Goal: Information Seeking & Learning: Learn about a topic

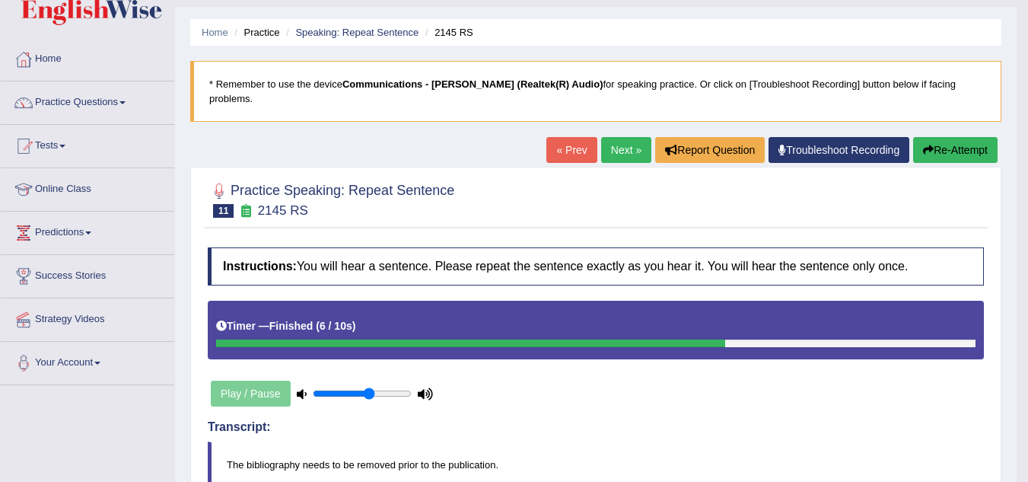
scroll to position [35, 0]
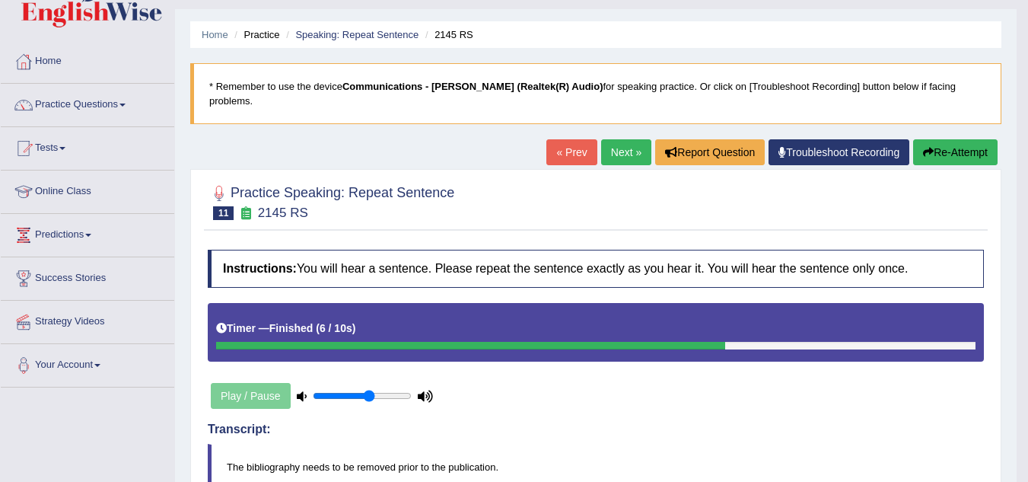
click at [627, 142] on link "Next »" at bounding box center [626, 152] width 50 height 26
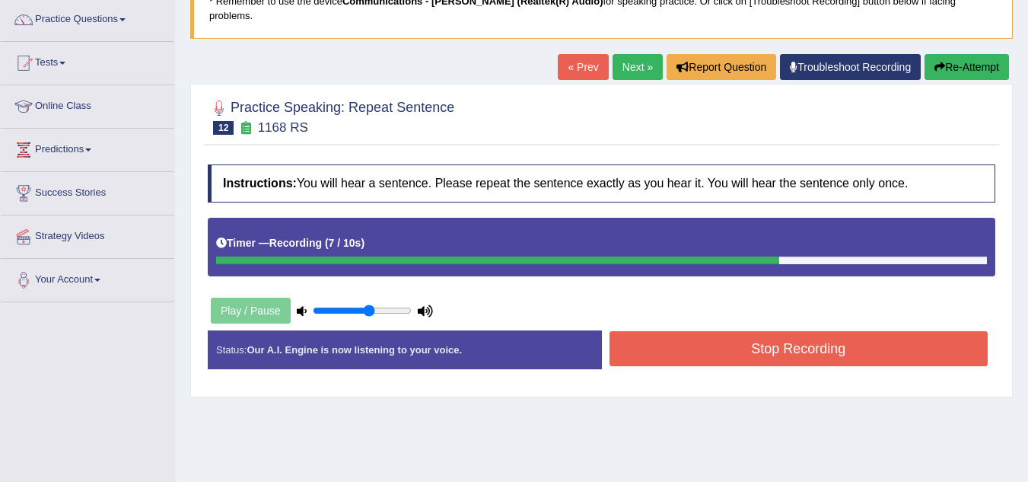
scroll to position [122, 0]
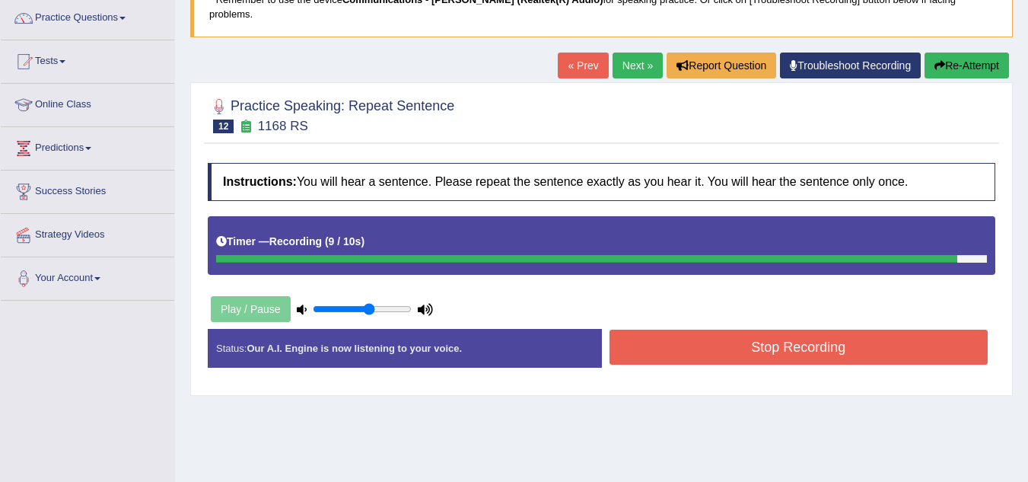
click at [782, 343] on button "Stop Recording" at bounding box center [799, 347] width 379 height 35
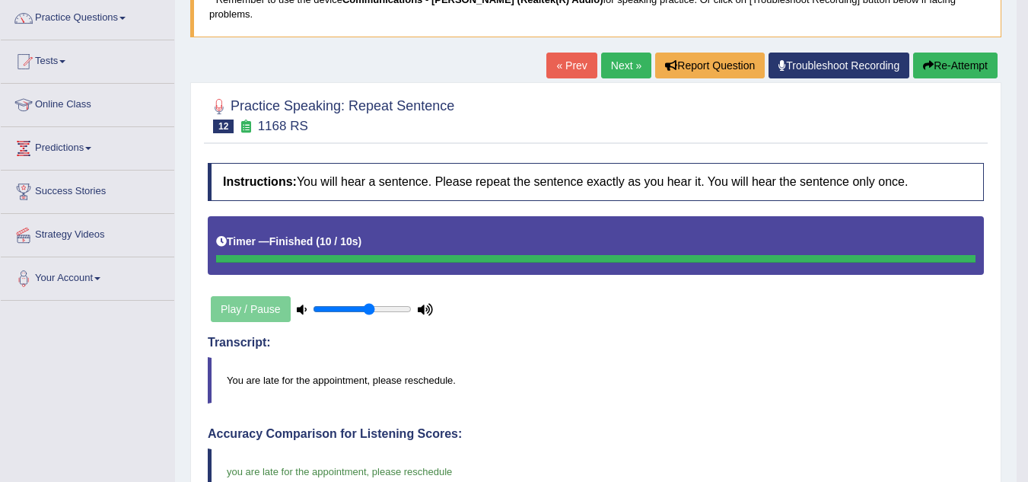
scroll to position [115, 0]
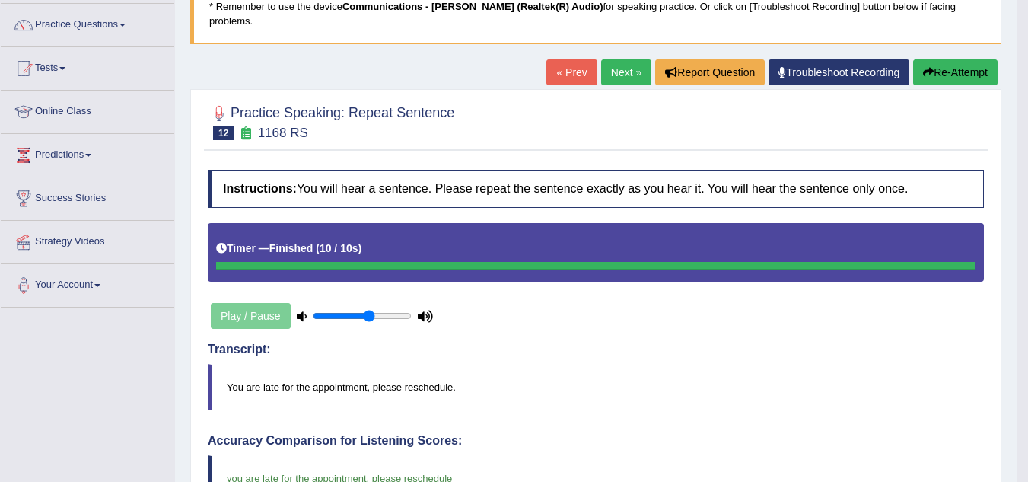
click at [614, 59] on link "Next »" at bounding box center [626, 72] width 50 height 26
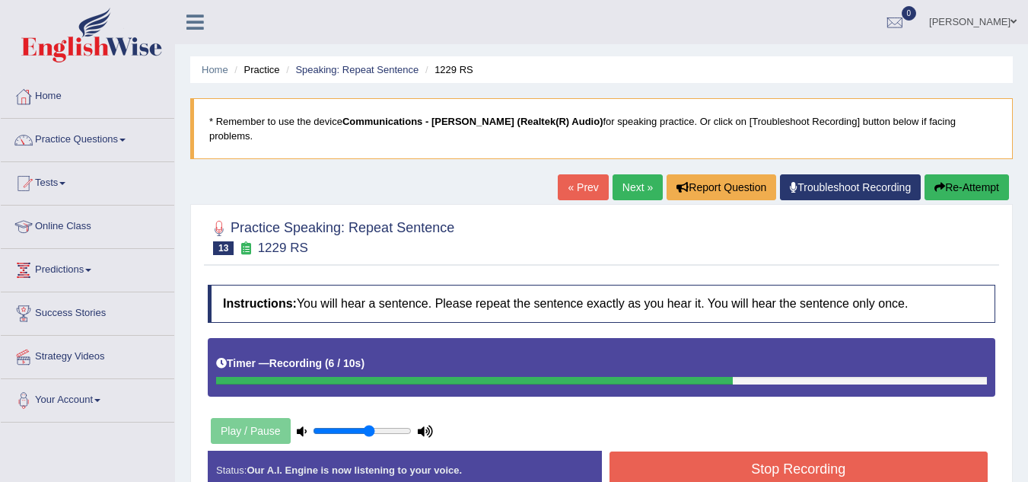
click at [715, 454] on button "Stop Recording" at bounding box center [799, 468] width 379 height 35
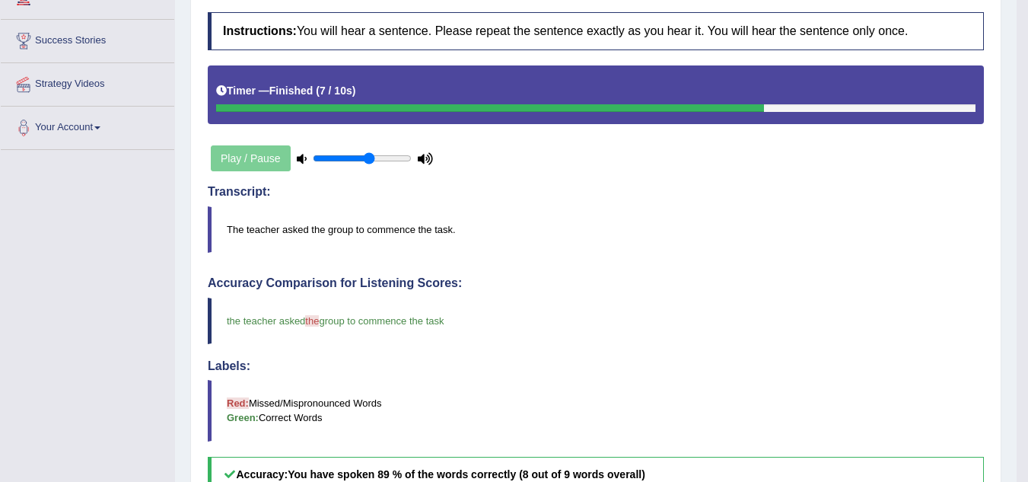
scroll to position [163, 0]
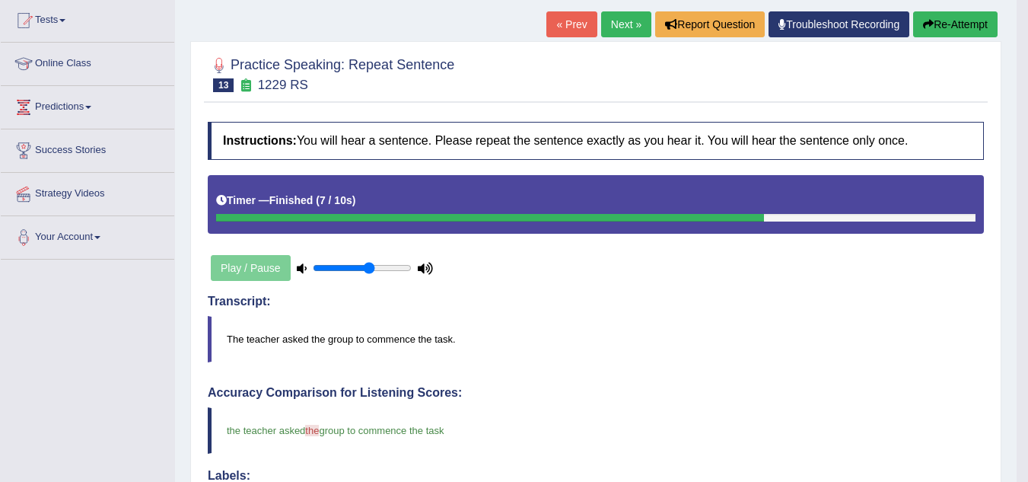
click at [617, 11] on link "Next »" at bounding box center [626, 24] width 50 height 26
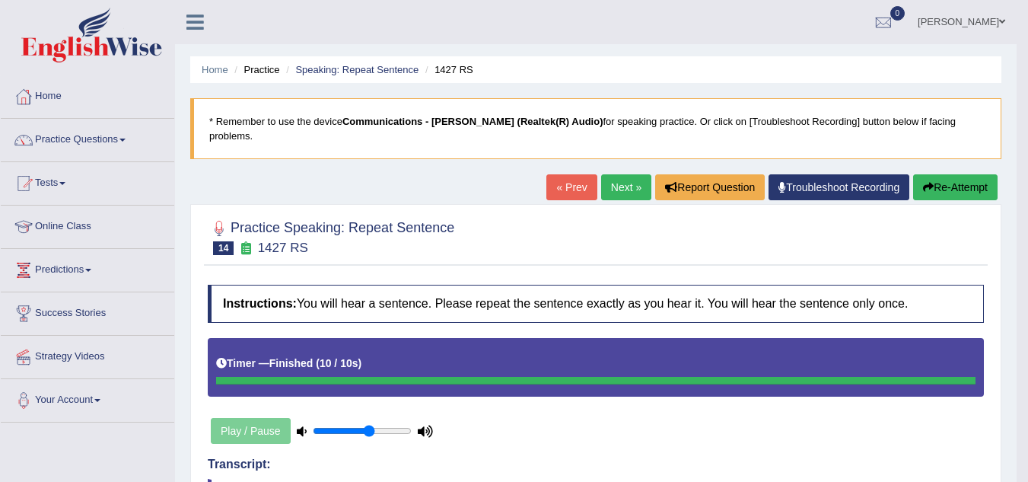
click at [629, 180] on link "Next »" at bounding box center [626, 187] width 50 height 26
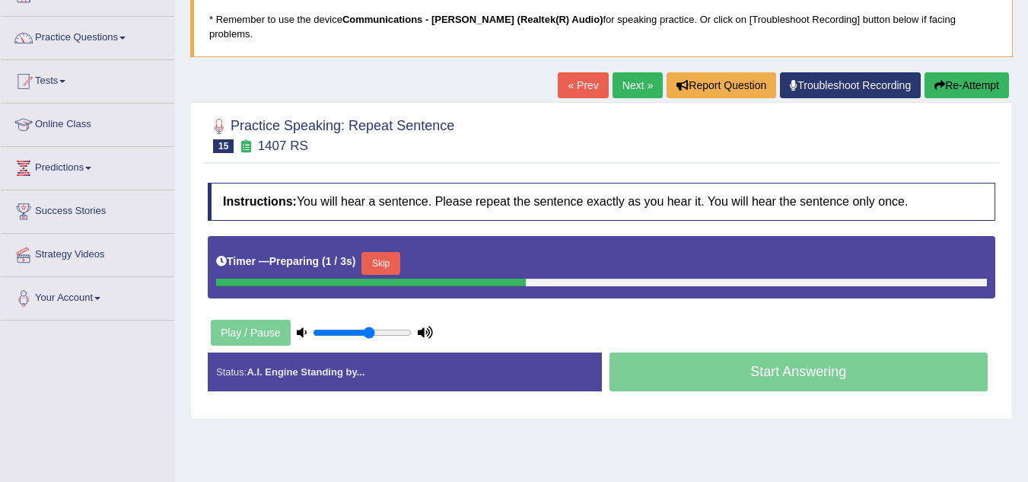
scroll to position [244, 0]
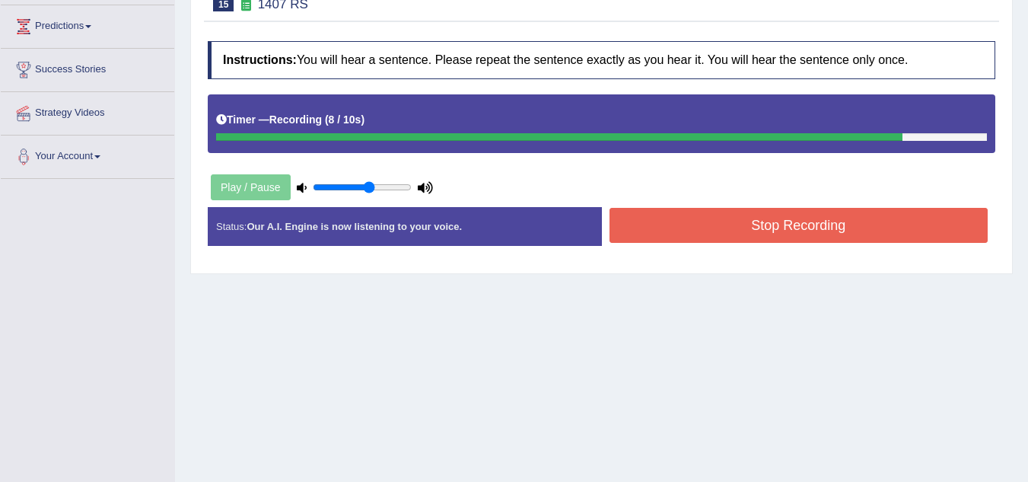
click at [798, 215] on button "Stop Recording" at bounding box center [799, 225] width 379 height 35
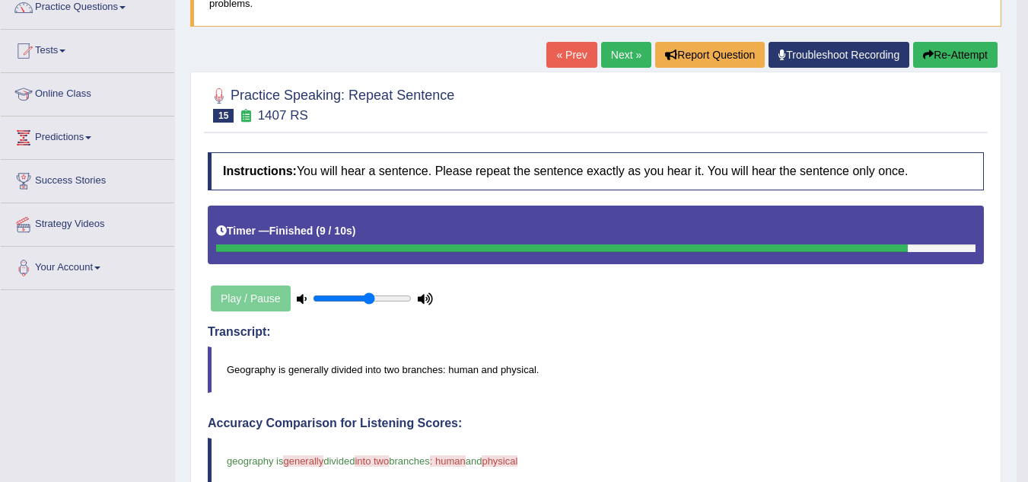
scroll to position [114, 0]
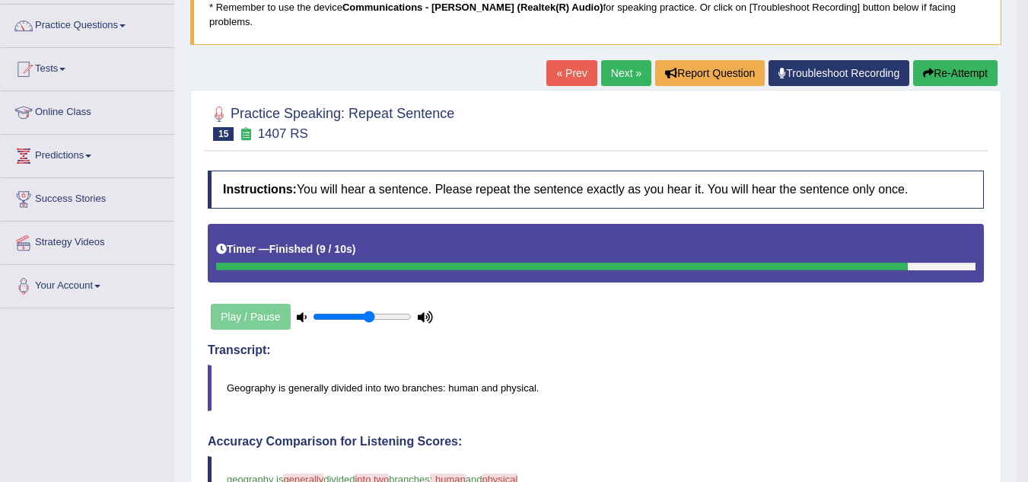
click at [623, 61] on link "Next »" at bounding box center [626, 73] width 50 height 26
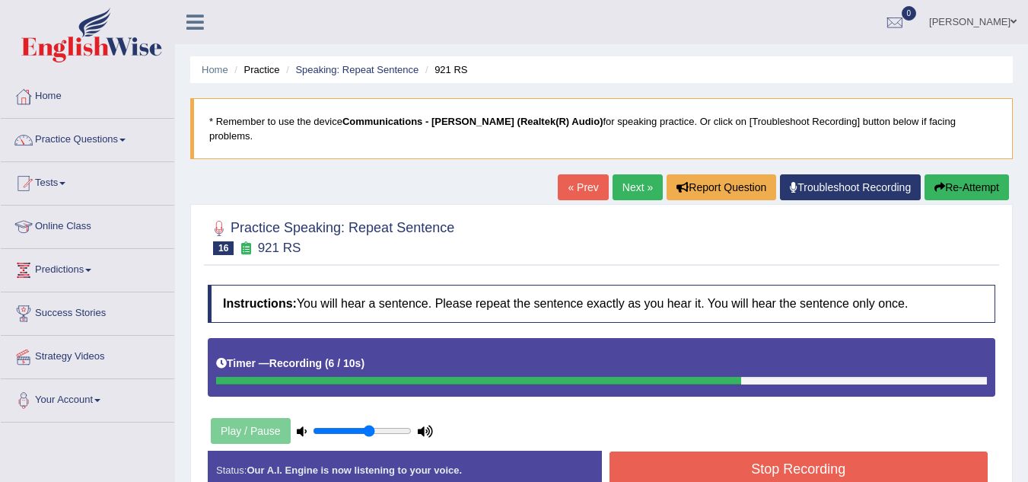
click at [709, 454] on button "Stop Recording" at bounding box center [799, 468] width 379 height 35
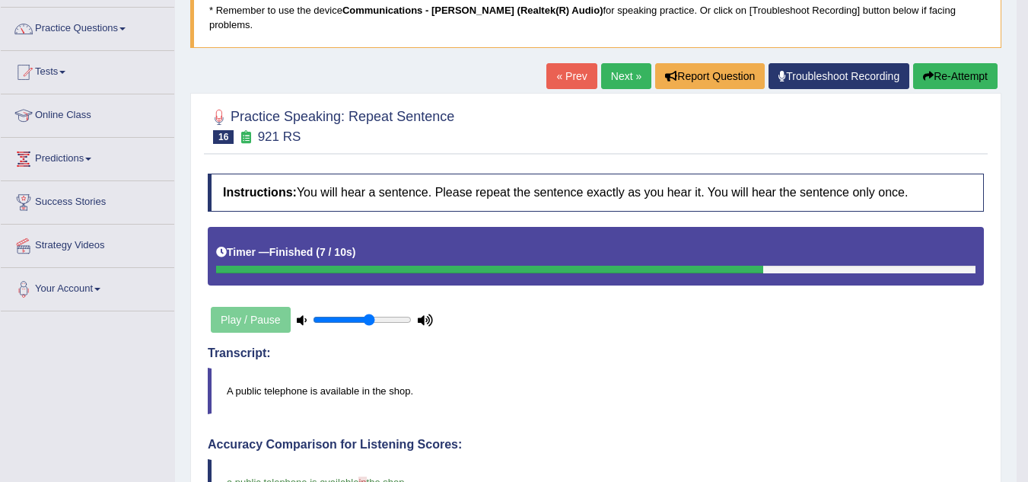
scroll to position [110, 0]
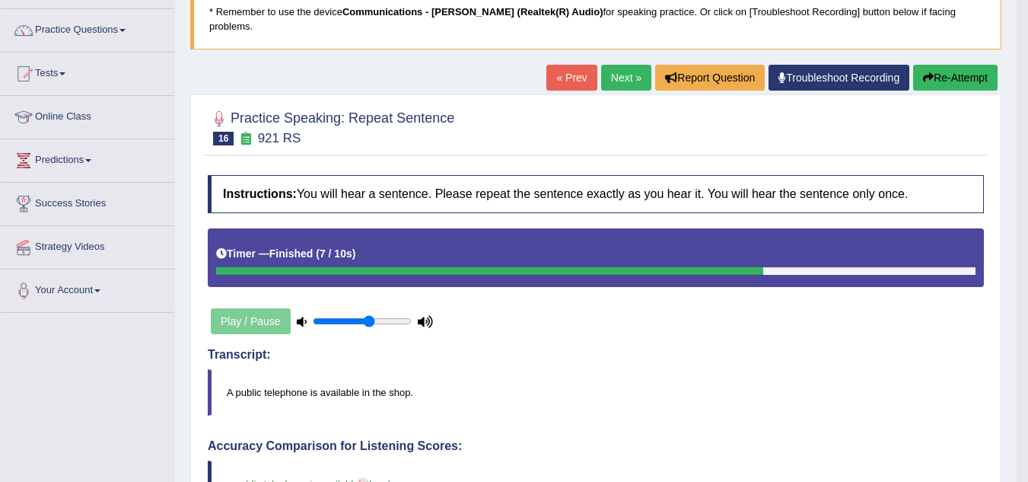
click at [630, 66] on link "Next »" at bounding box center [626, 78] width 50 height 26
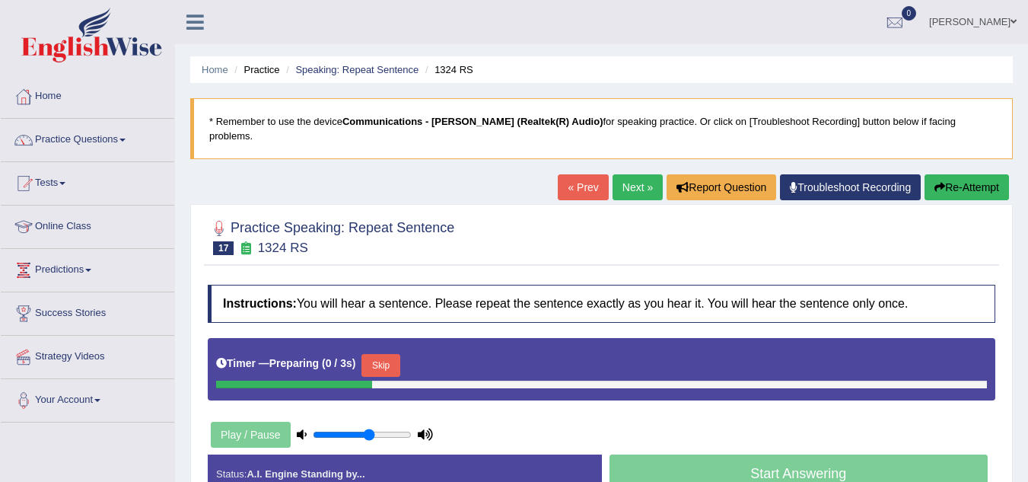
scroll to position [287, 0]
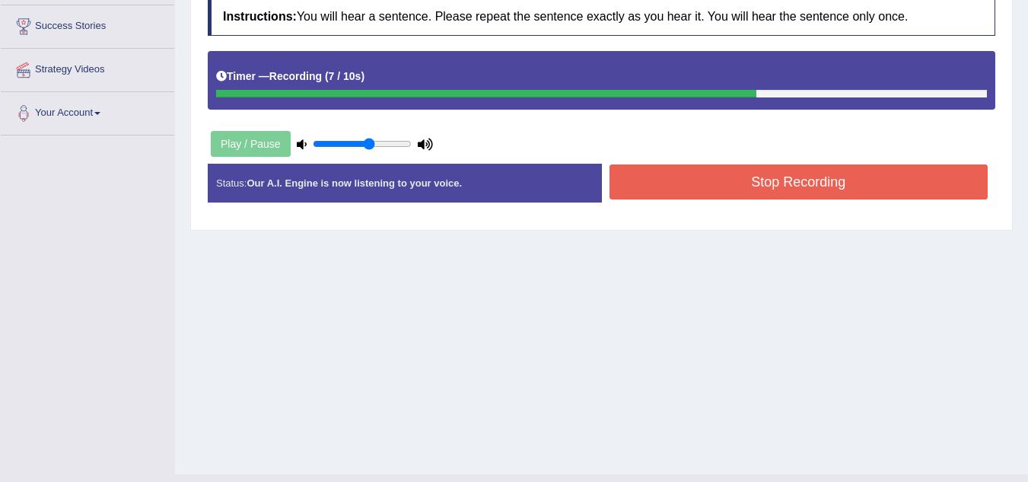
click at [724, 164] on button "Stop Recording" at bounding box center [799, 181] width 379 height 35
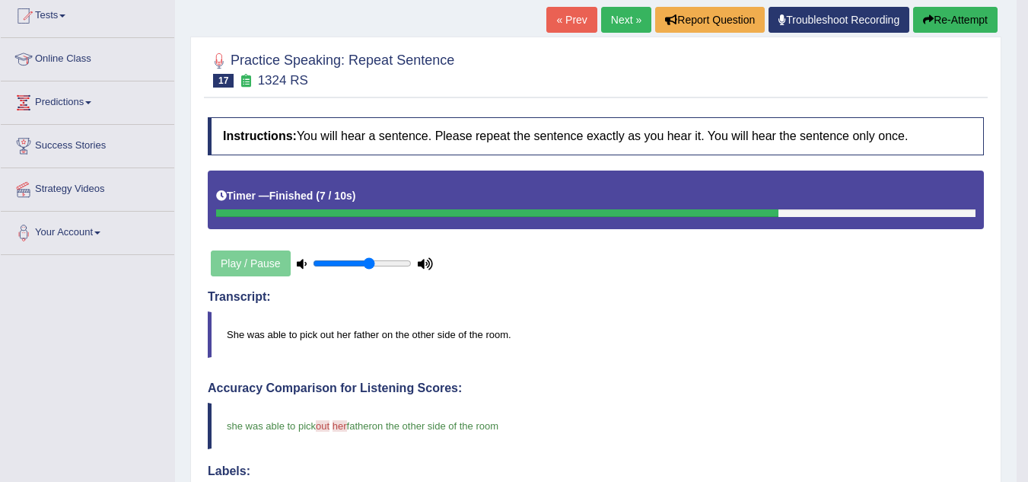
scroll to position [166, 0]
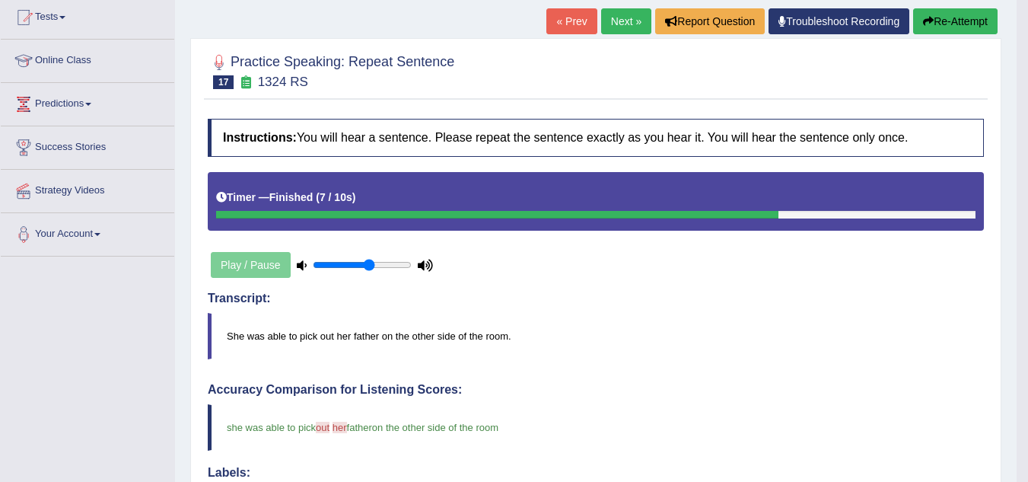
click at [606, 14] on link "Next »" at bounding box center [626, 21] width 50 height 26
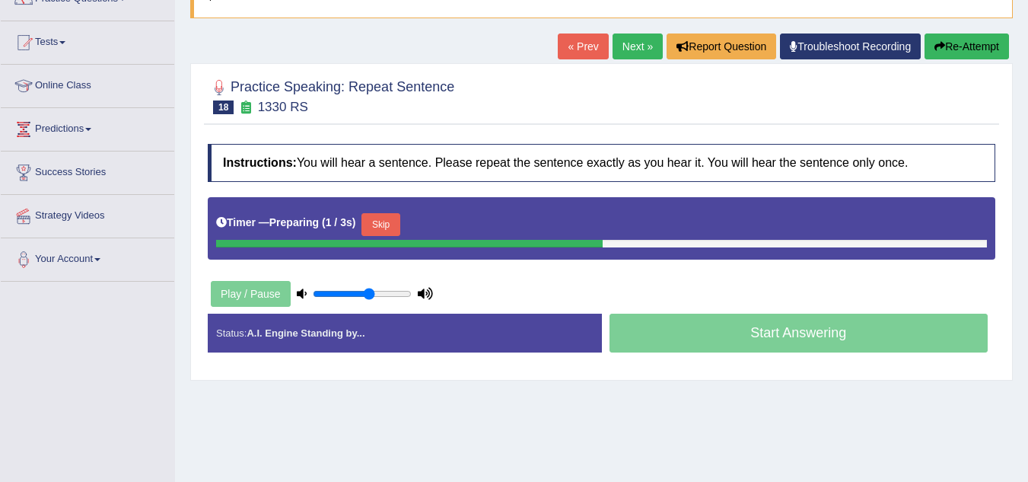
scroll to position [171, 0]
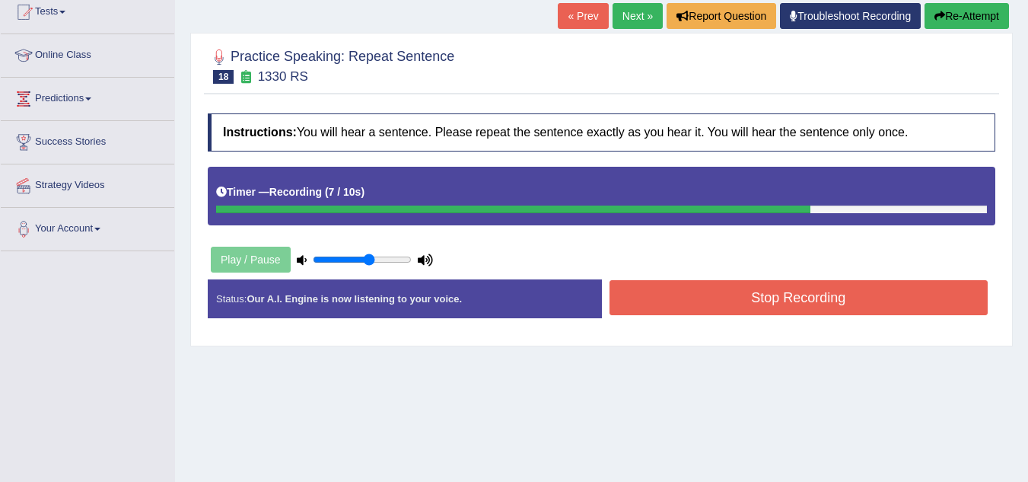
click at [718, 280] on button "Stop Recording" at bounding box center [799, 297] width 379 height 35
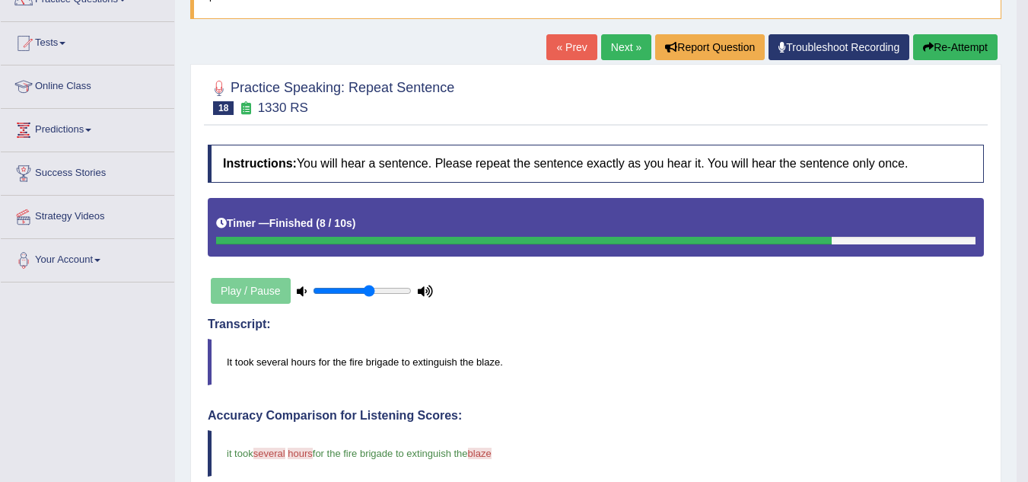
scroll to position [126, 0]
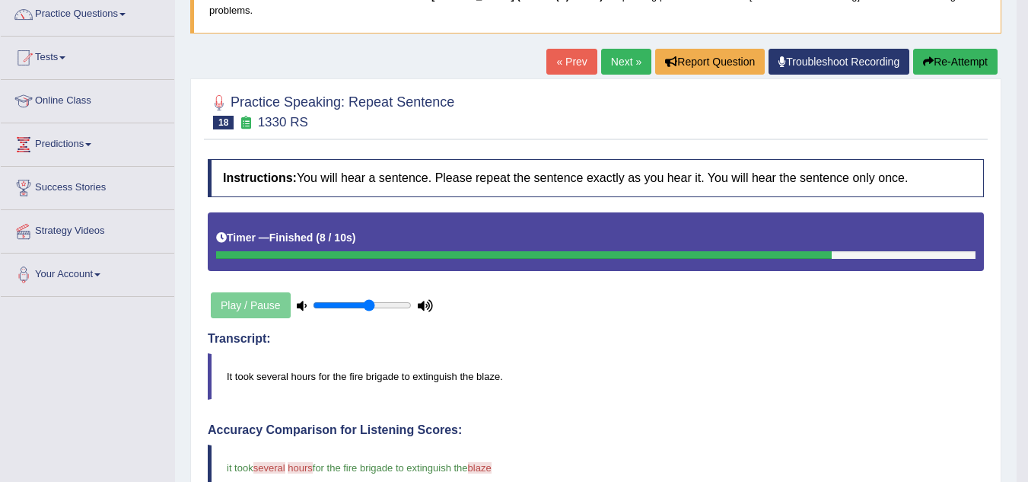
click at [623, 49] on link "Next »" at bounding box center [626, 62] width 50 height 26
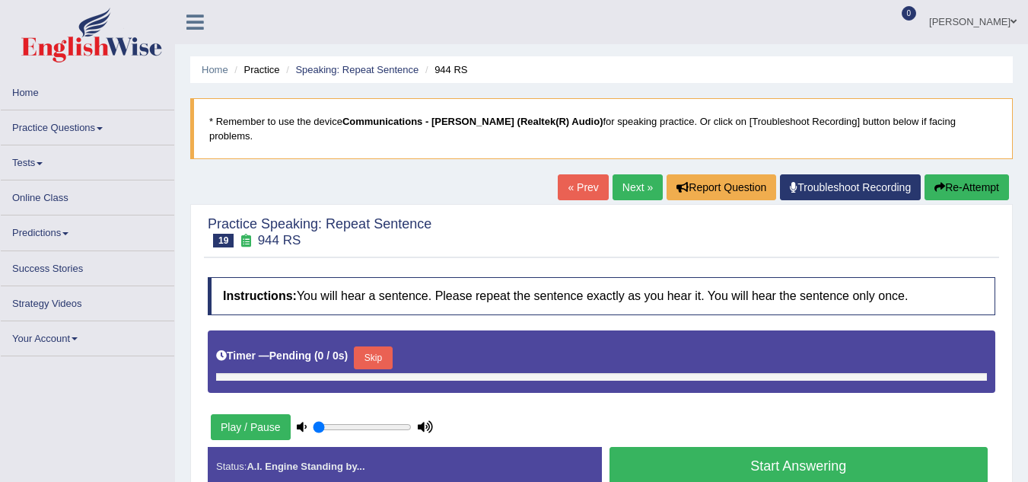
type input "0.6"
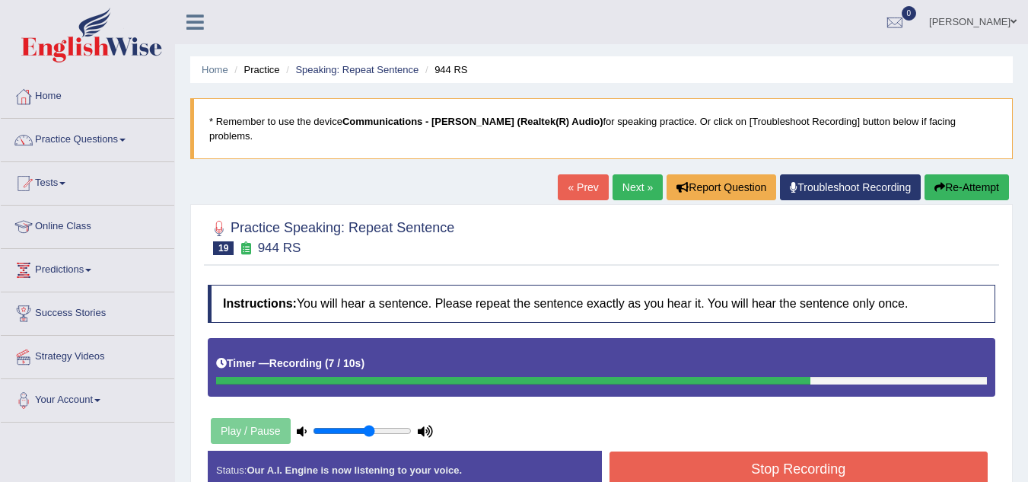
click at [739, 451] on button "Stop Recording" at bounding box center [799, 468] width 379 height 35
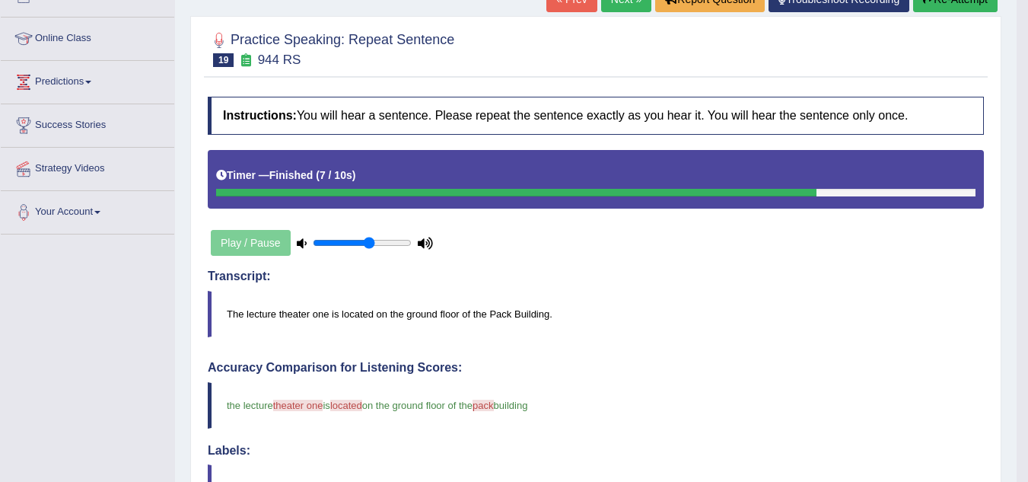
scroll to position [157, 0]
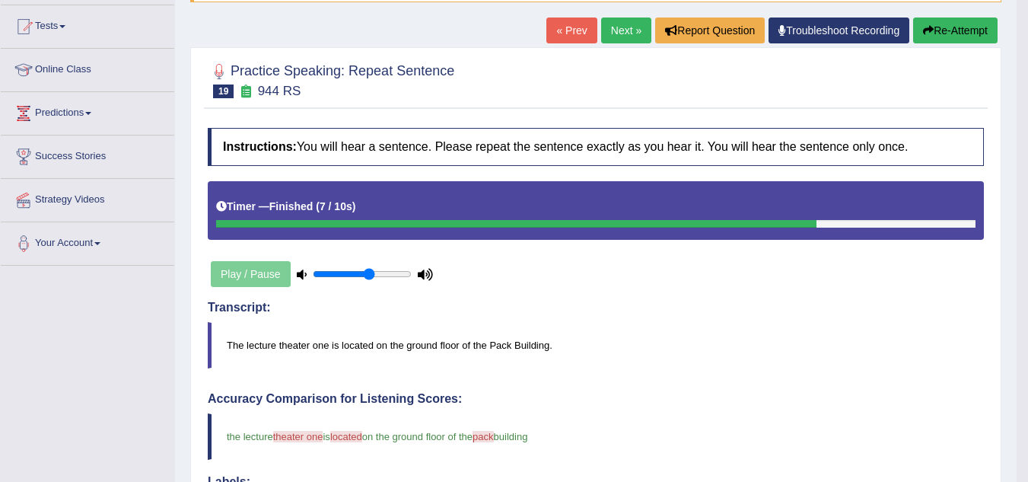
click at [609, 18] on link "Next »" at bounding box center [626, 31] width 50 height 26
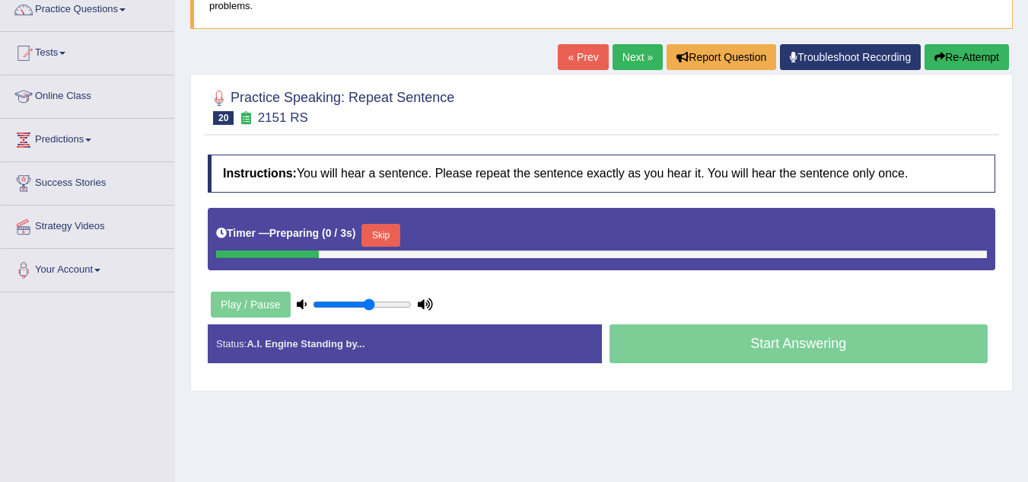
scroll to position [130, 0]
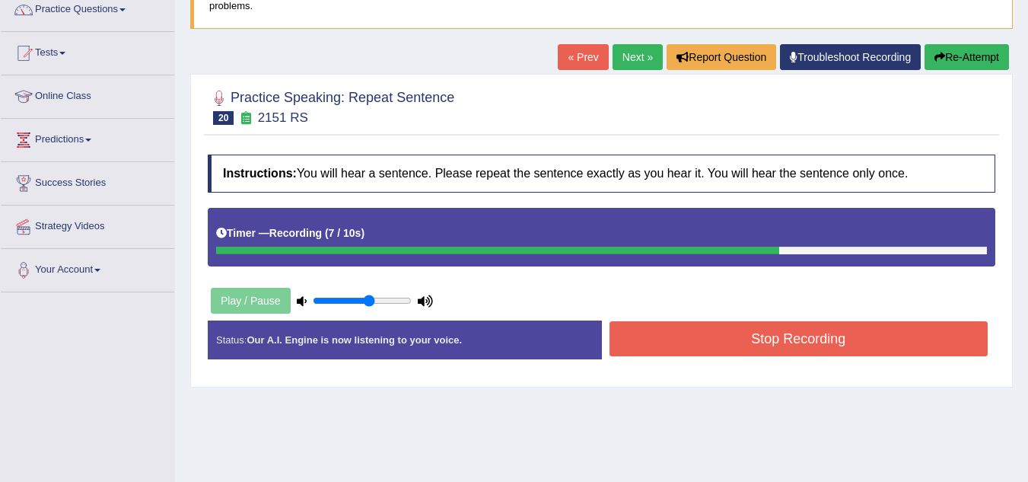
click at [752, 321] on button "Stop Recording" at bounding box center [799, 338] width 379 height 35
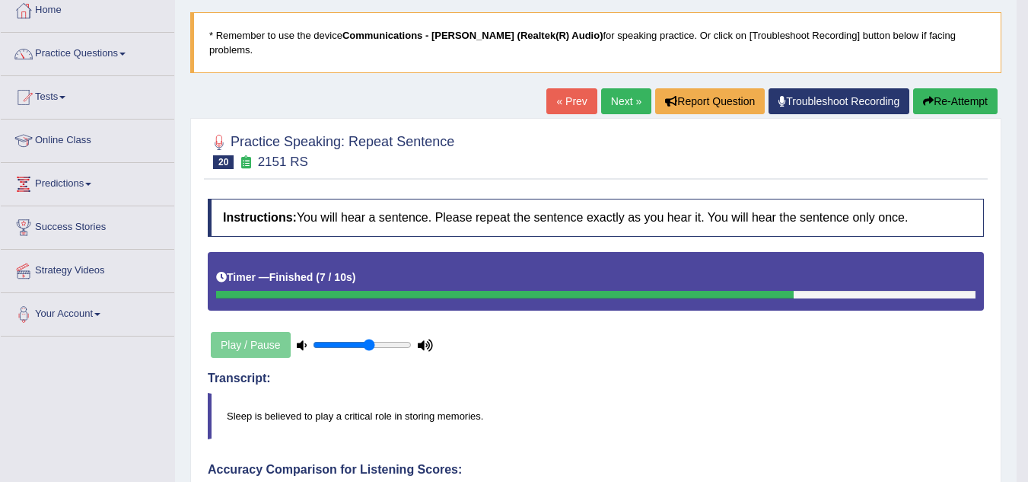
scroll to position [82, 0]
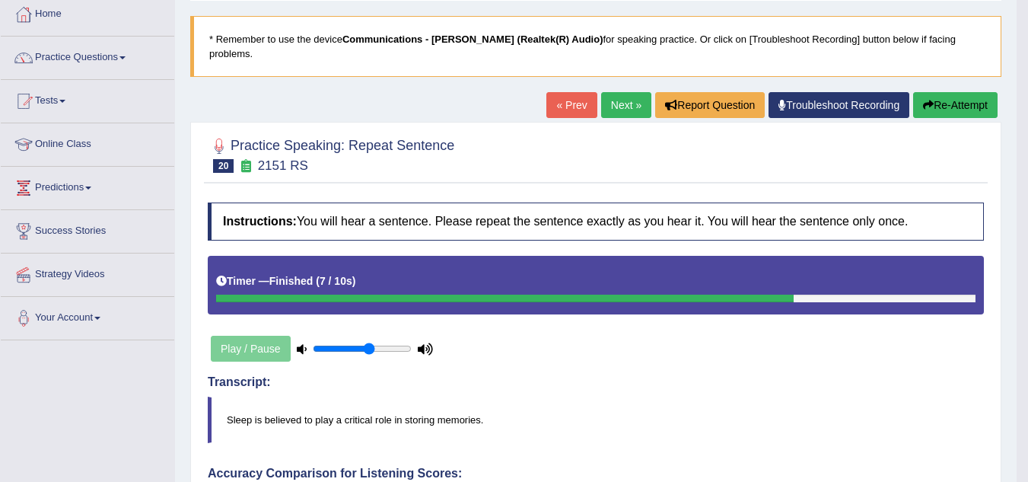
click at [615, 92] on link "Next »" at bounding box center [626, 105] width 50 height 26
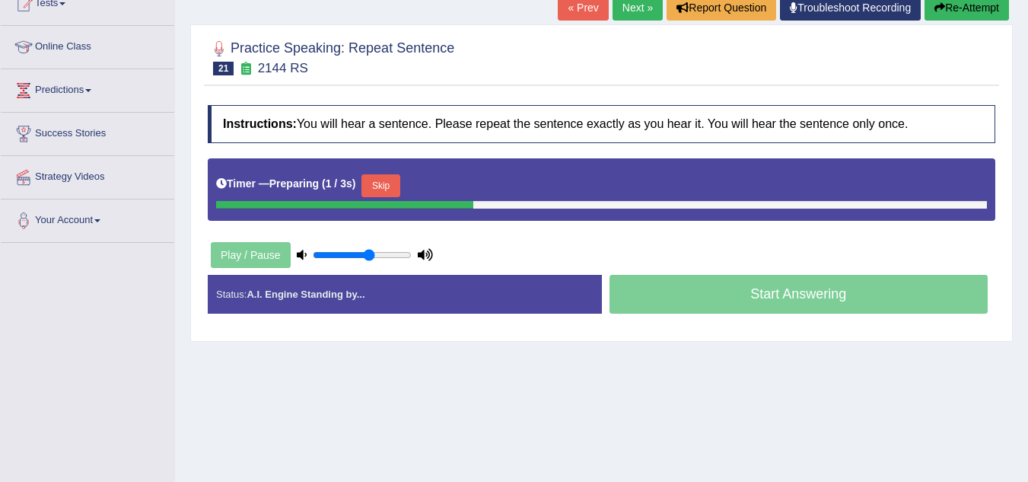
scroll to position [199, 0]
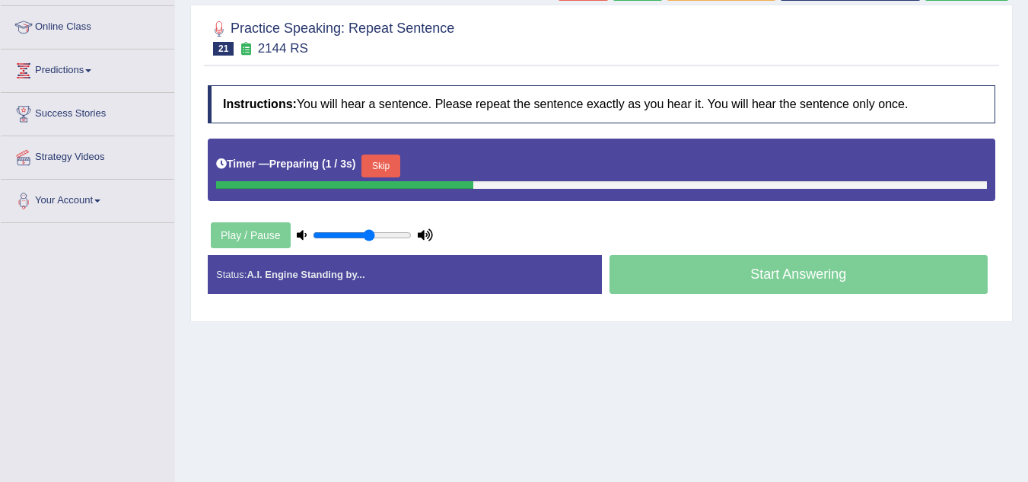
click at [1028, 245] on html "Toggle navigation Home Practice Questions Speaking Practice Read Aloud Repeat S…" at bounding box center [514, 42] width 1028 height 482
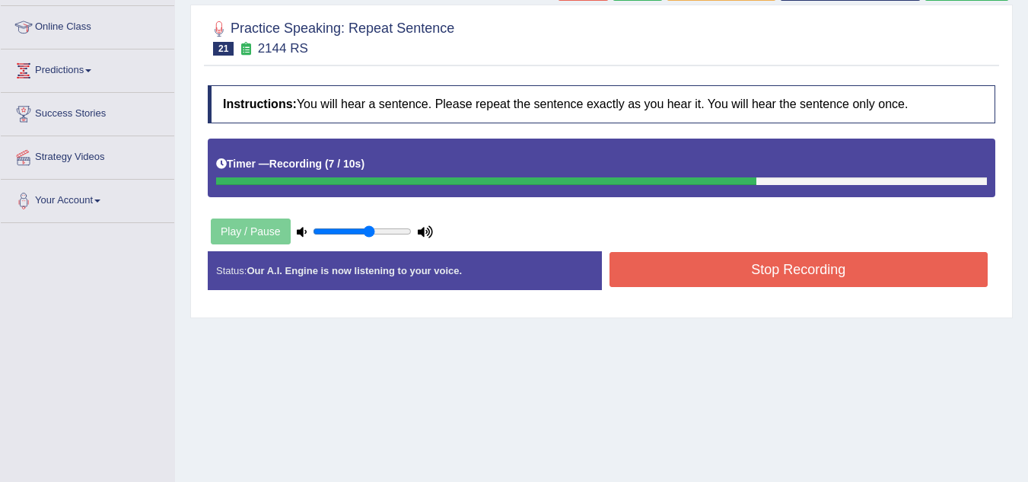
click at [753, 260] on button "Stop Recording" at bounding box center [799, 269] width 379 height 35
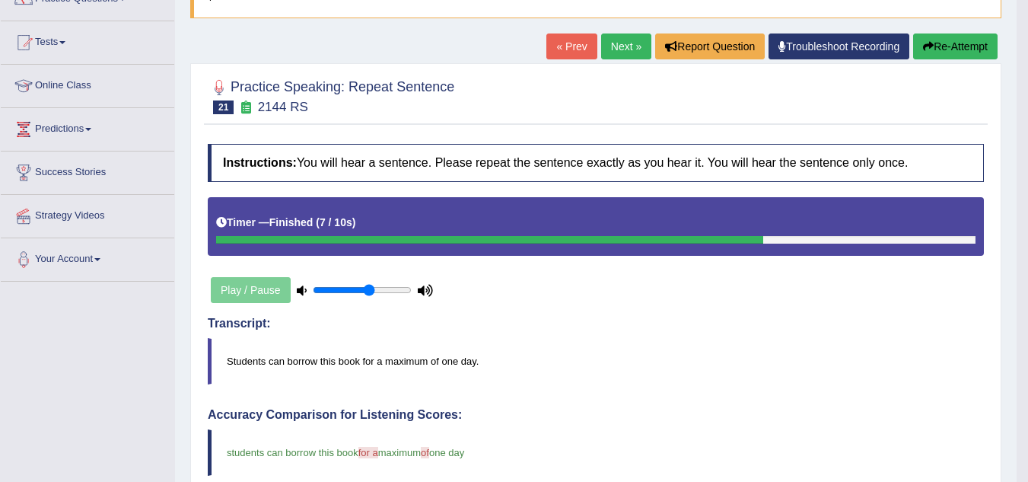
scroll to position [125, 0]
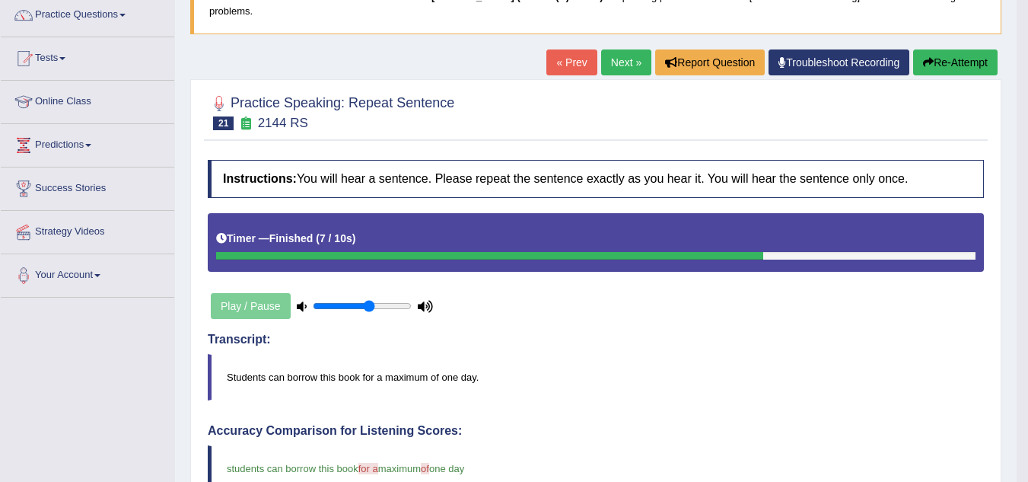
click at [621, 49] on link "Next »" at bounding box center [626, 62] width 50 height 26
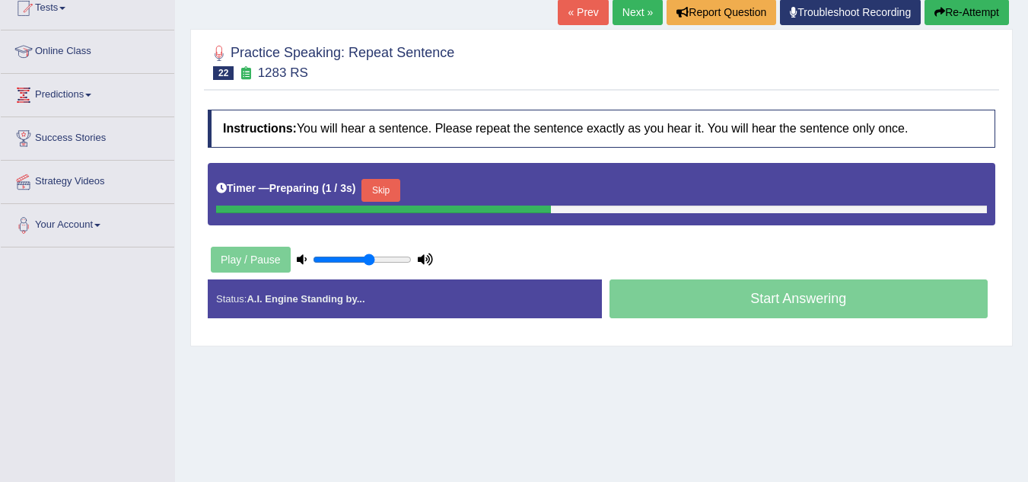
drag, startPoint x: 0, startPoint y: 0, endPoint x: 1039, endPoint y: 215, distance: 1061.1
click at [1028, 215] on html "Toggle navigation Home Practice Questions Speaking Practice Read Aloud Repeat S…" at bounding box center [514, 66] width 1028 height 482
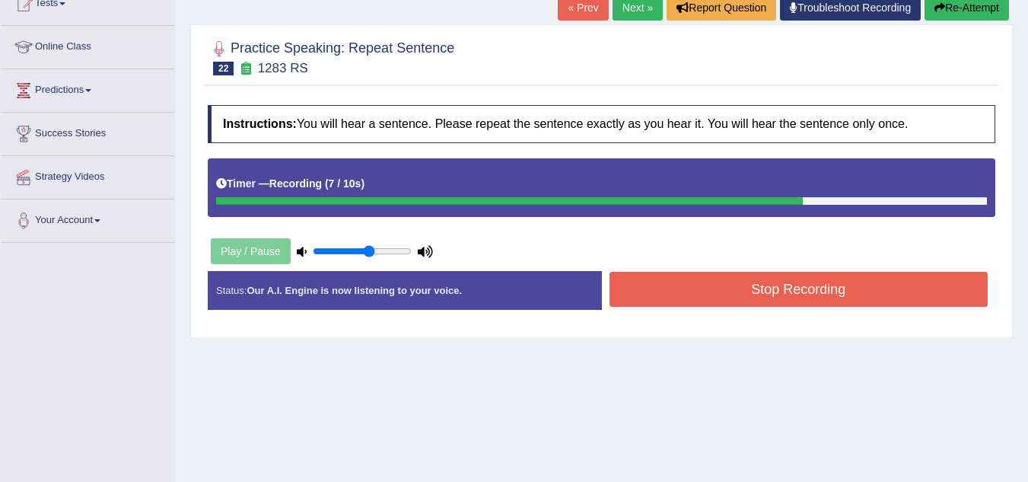
click at [827, 276] on button "Stop Recording" at bounding box center [799, 289] width 379 height 35
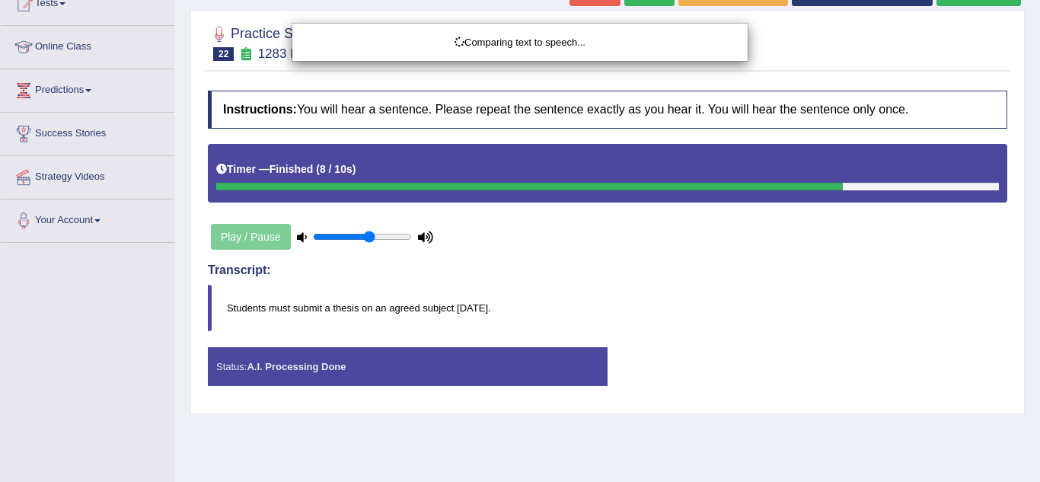
drag, startPoint x: 1039, startPoint y: 201, endPoint x: 1039, endPoint y: 215, distance: 14.5
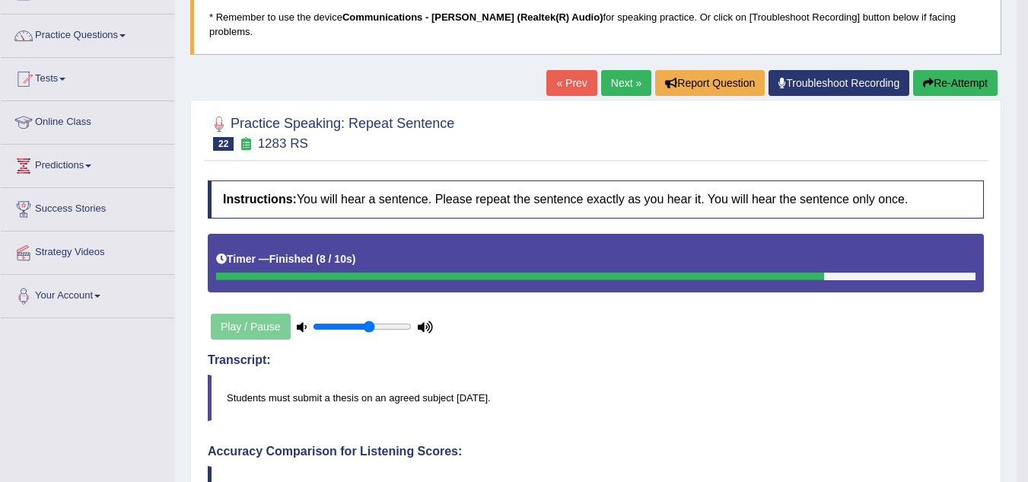
scroll to position [73, 0]
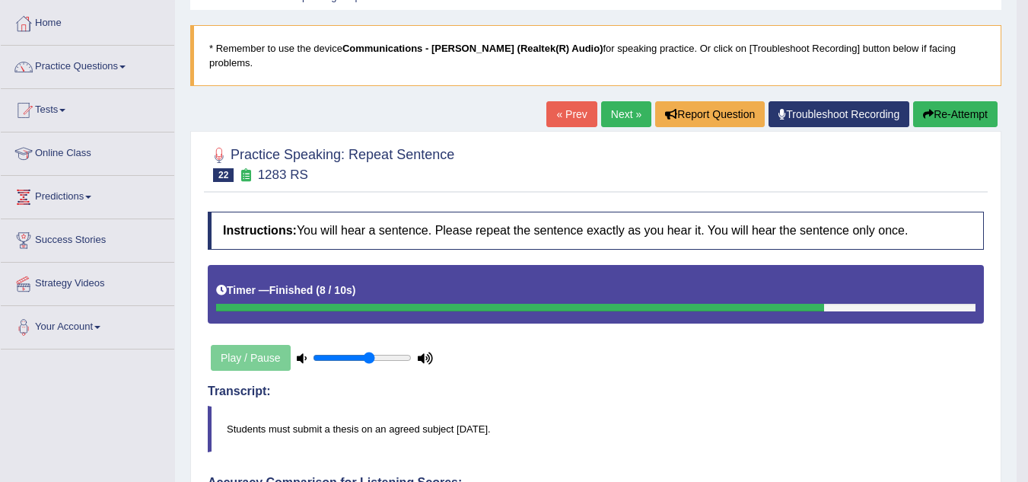
click at [629, 101] on link "Next »" at bounding box center [626, 114] width 50 height 26
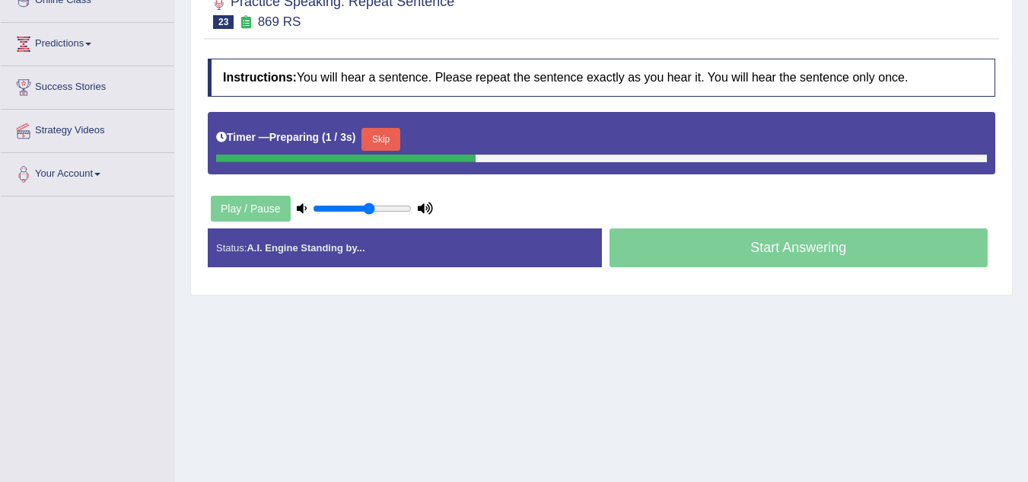
scroll to position [228, 0]
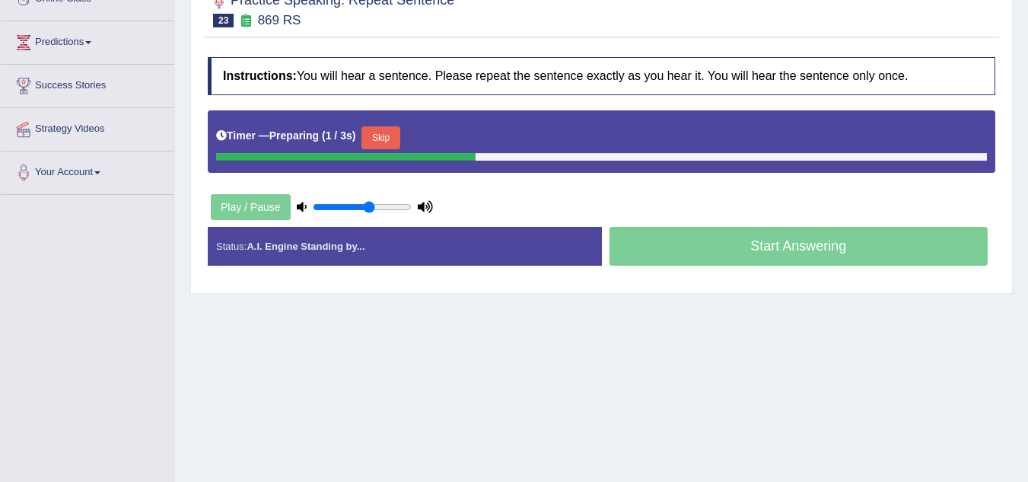
click at [1028, 252] on html "Toggle navigation Home Practice Questions Speaking Practice Read Aloud Repeat S…" at bounding box center [514, 13] width 1028 height 482
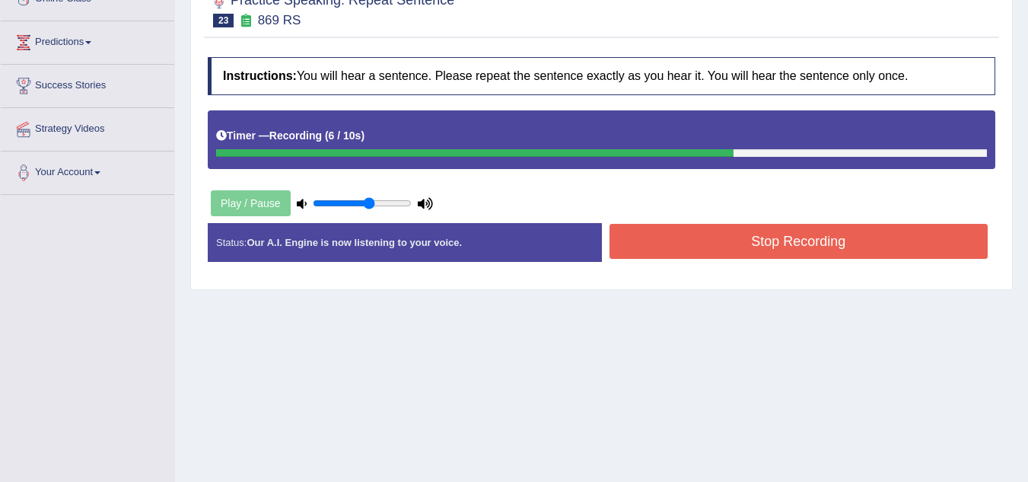
click at [728, 226] on button "Stop Recording" at bounding box center [799, 241] width 379 height 35
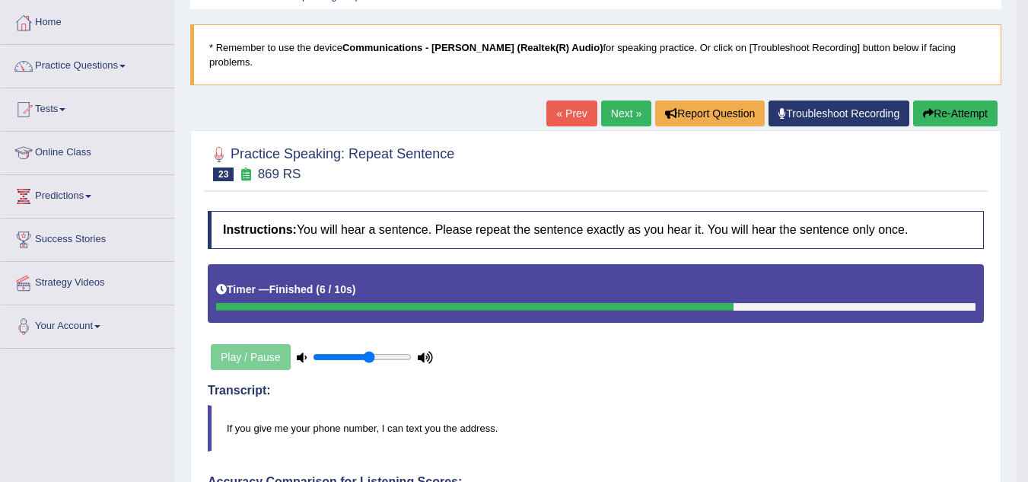
scroll to position [56, 0]
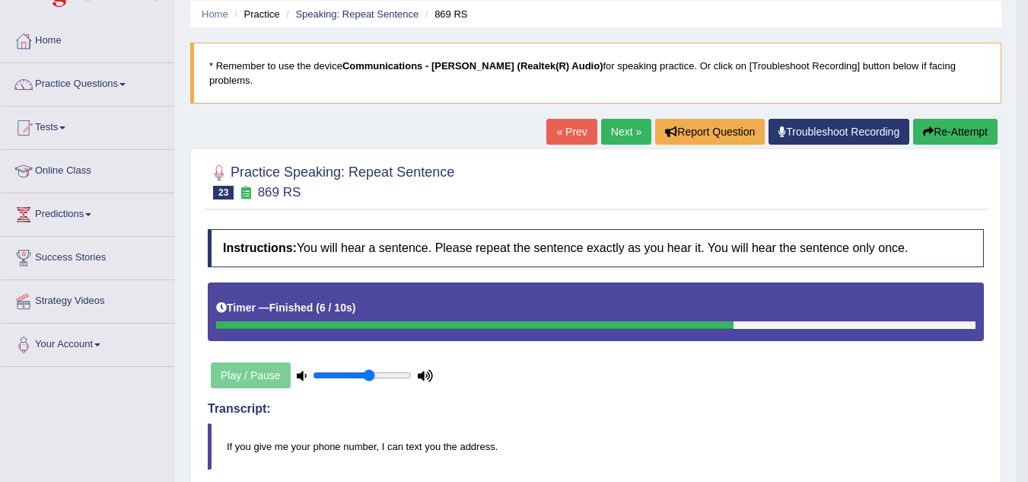
click at [628, 119] on link "Next »" at bounding box center [626, 132] width 50 height 26
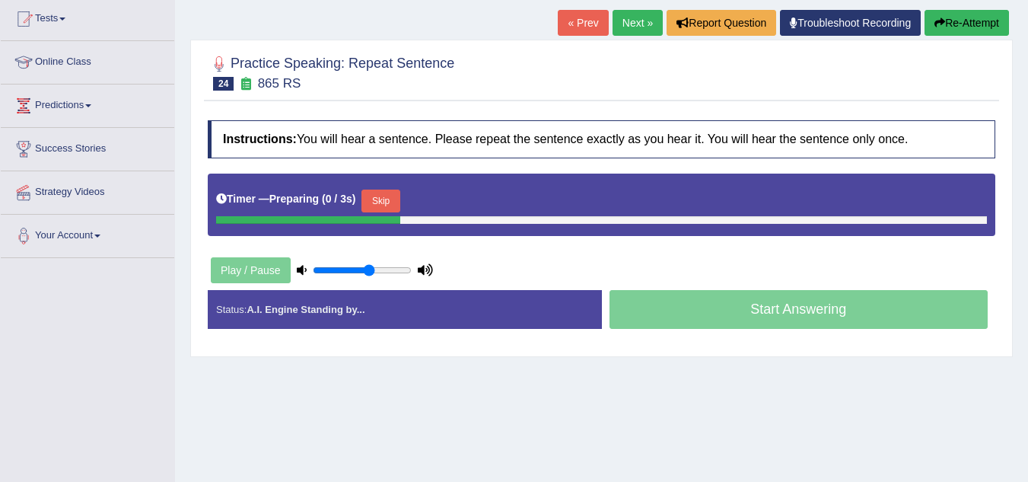
click at [1028, 256] on html "Toggle navigation Home Practice Questions Speaking Practice Read Aloud Repeat S…" at bounding box center [514, 77] width 1028 height 482
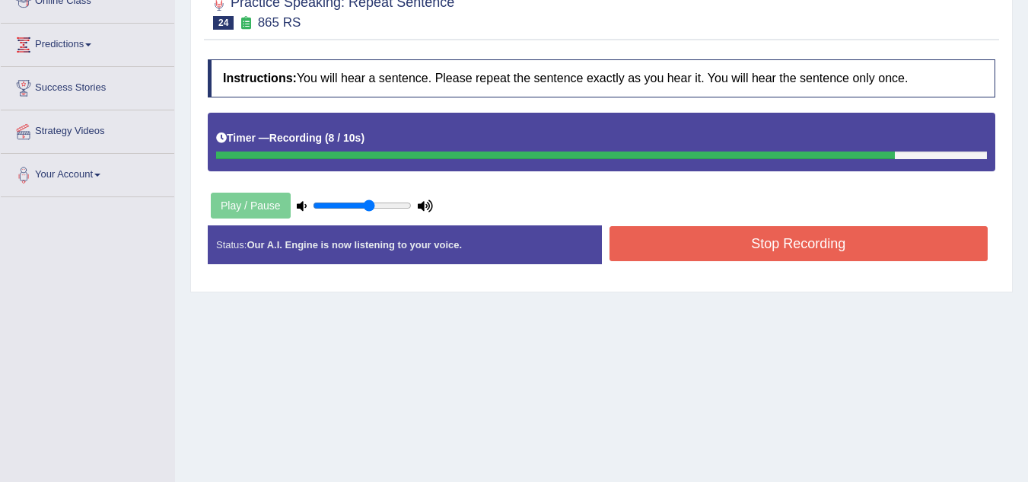
click at [837, 242] on button "Stop Recording" at bounding box center [799, 243] width 379 height 35
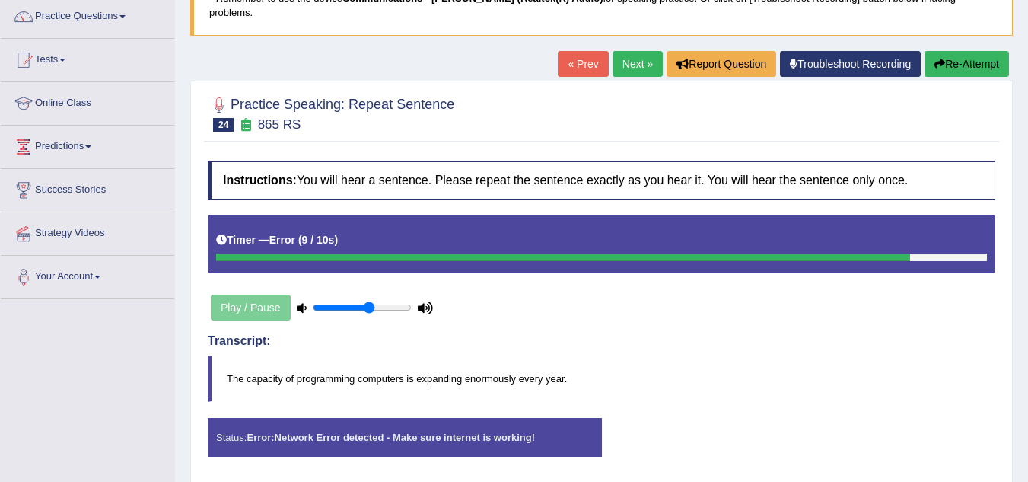
scroll to position [120, 0]
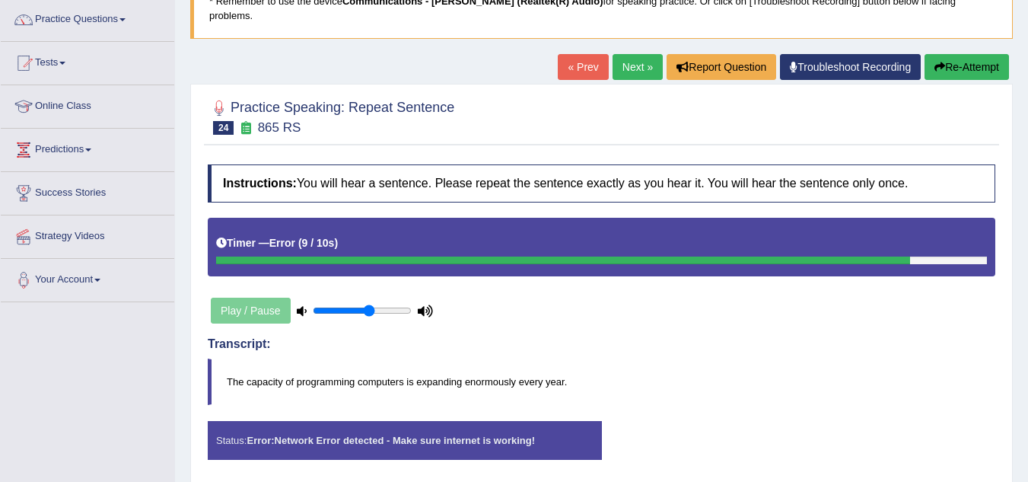
click at [632, 60] on link "Next »" at bounding box center [638, 67] width 50 height 26
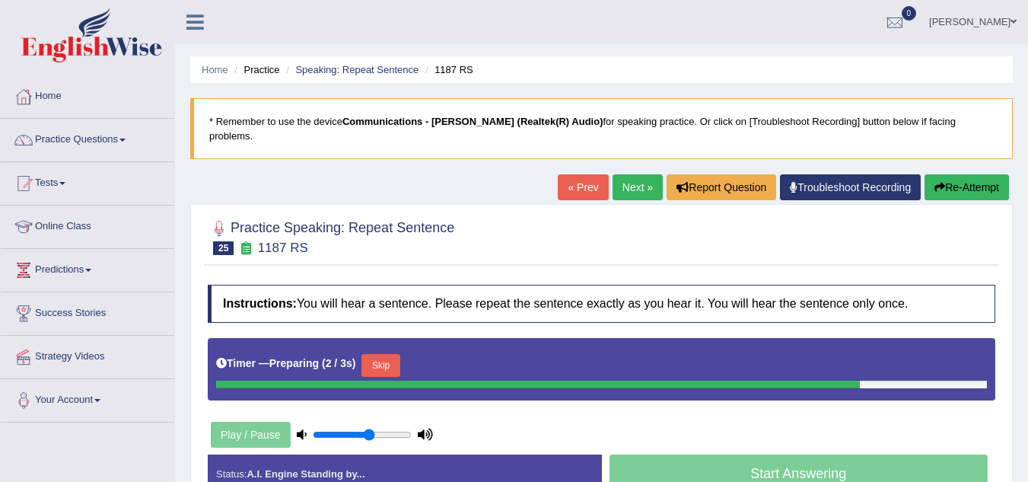
scroll to position [317, 0]
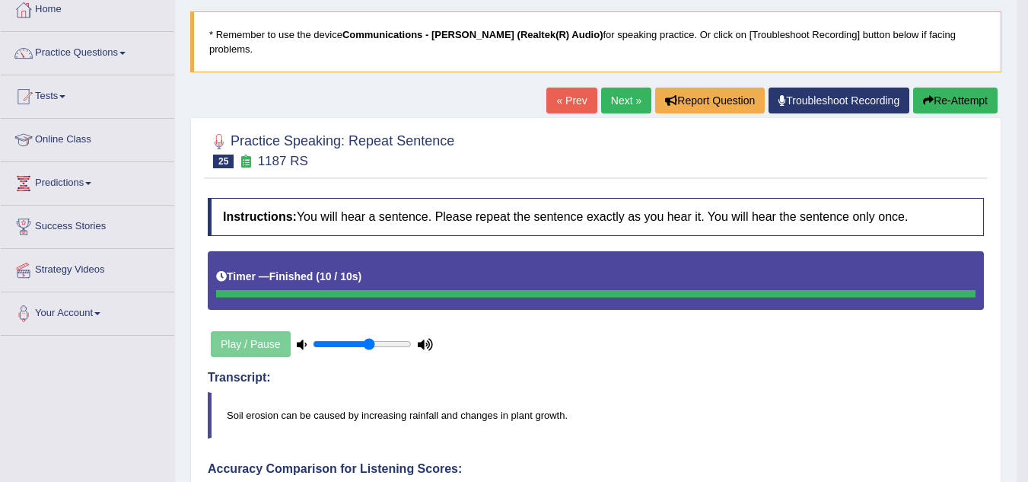
scroll to position [69, 0]
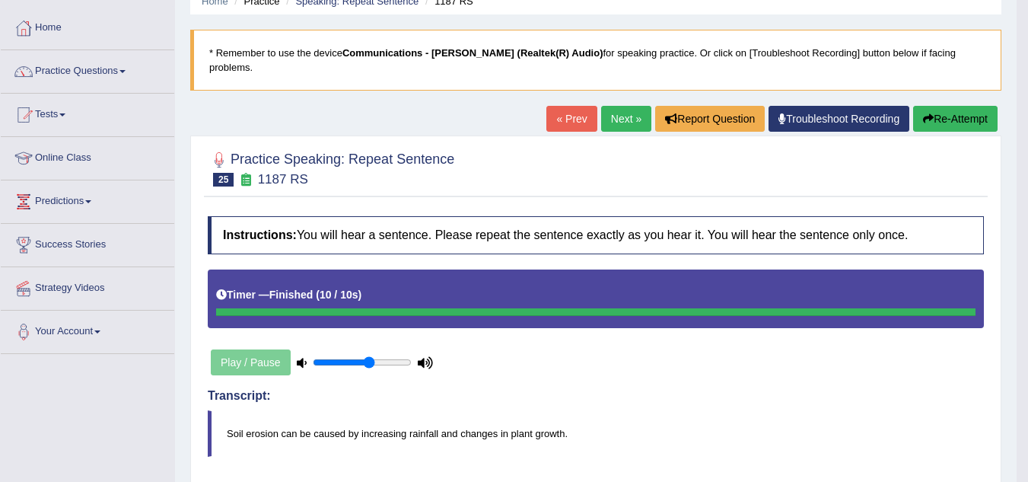
click at [616, 106] on link "Next »" at bounding box center [626, 119] width 50 height 26
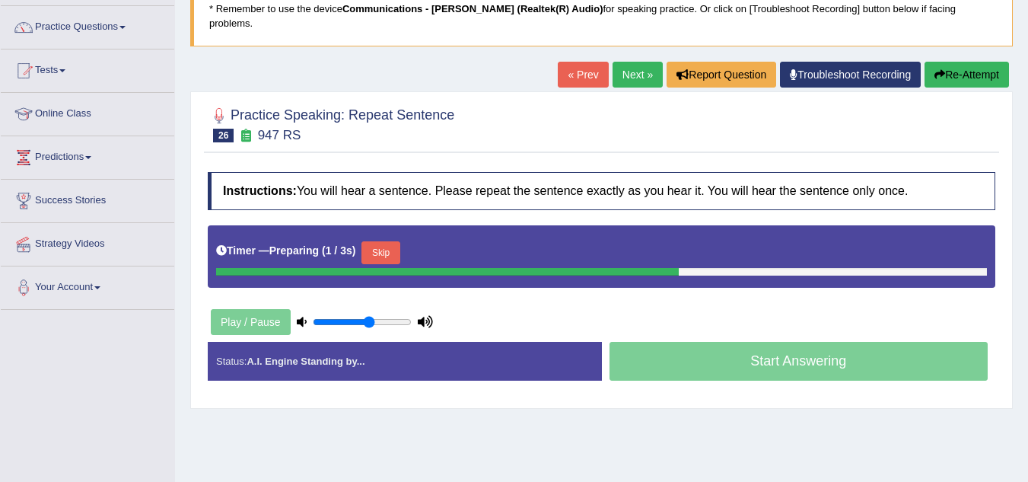
scroll to position [135, 0]
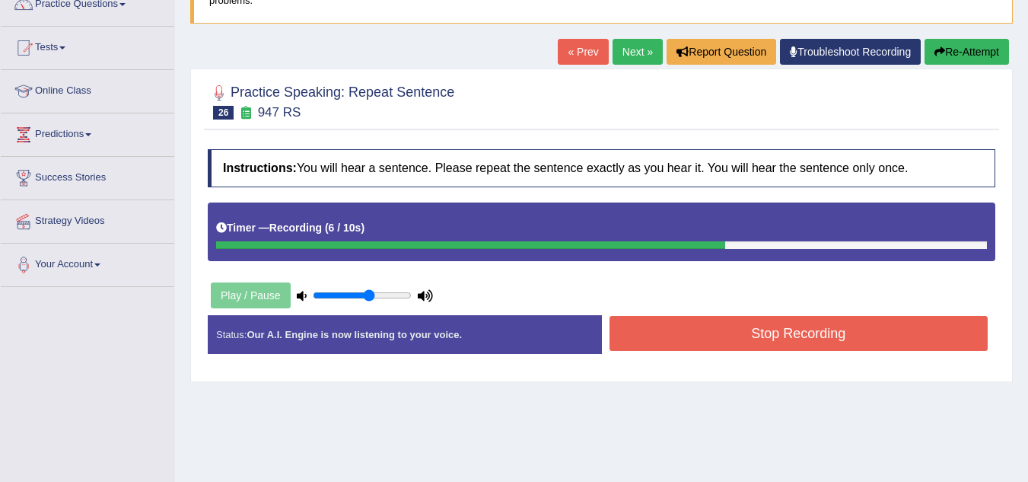
click at [791, 328] on button "Stop Recording" at bounding box center [799, 333] width 379 height 35
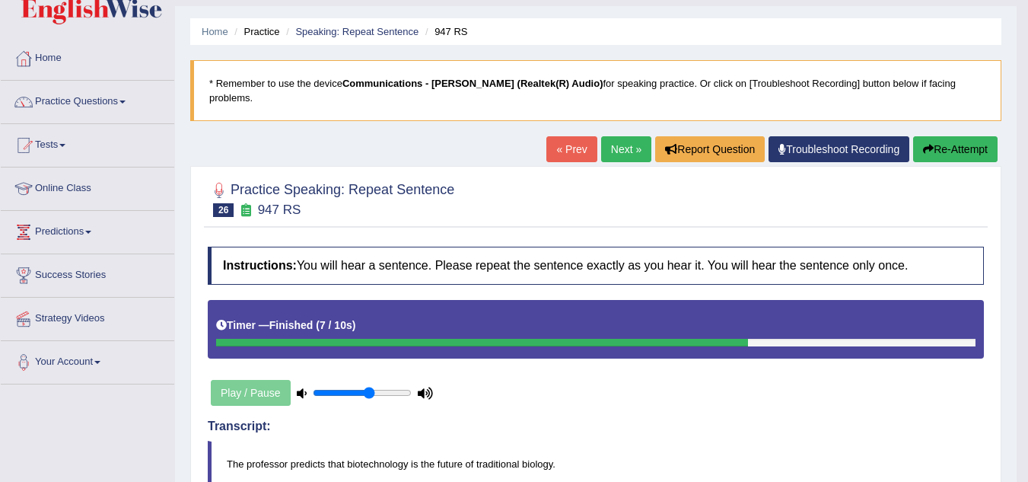
scroll to position [35, 0]
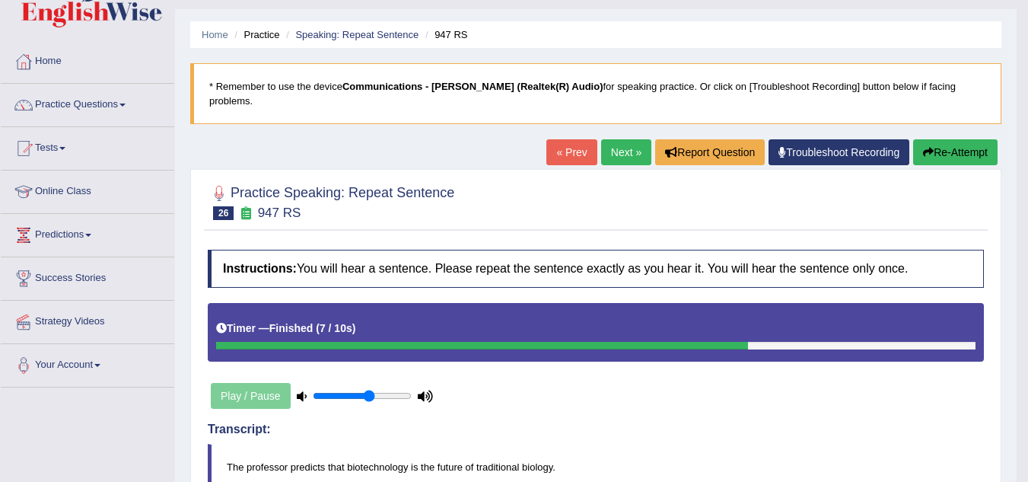
click at [629, 139] on link "Next »" at bounding box center [626, 152] width 50 height 26
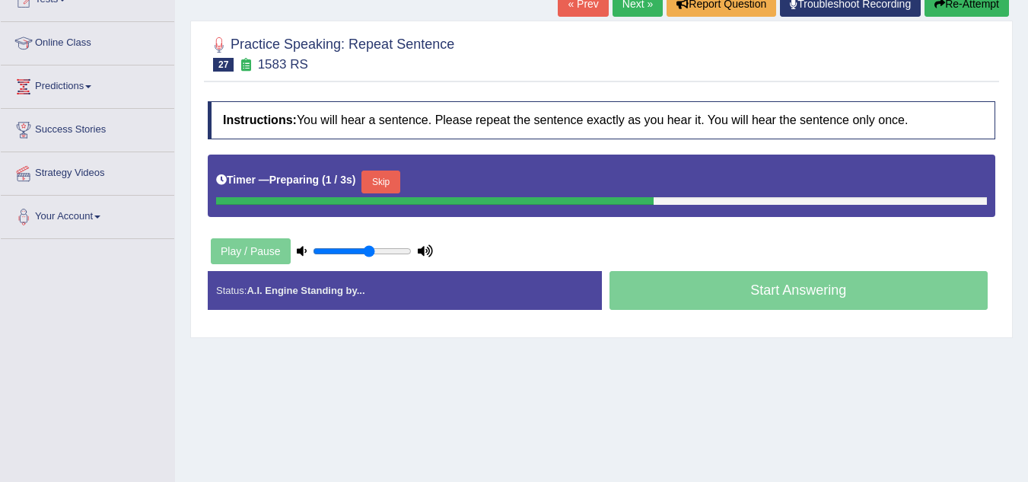
scroll to position [186, 0]
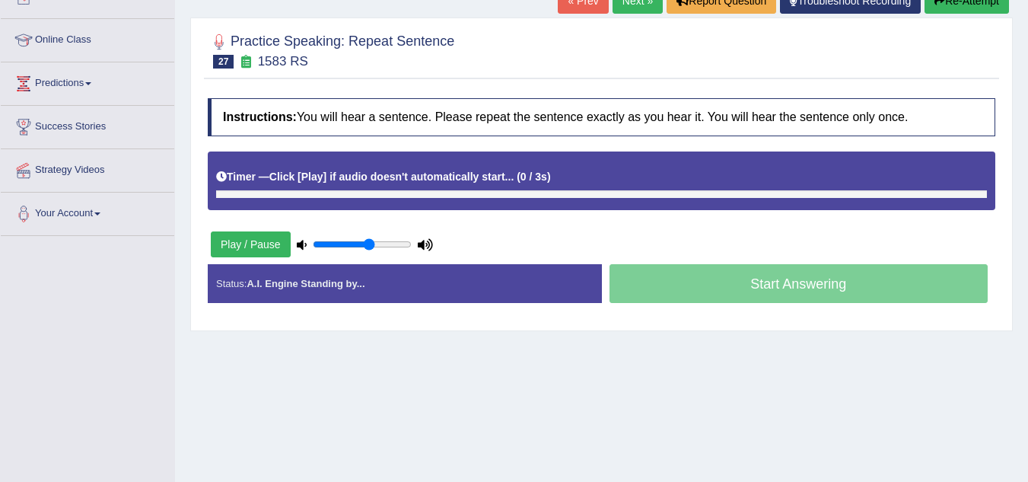
click at [394, 167] on div "Timer — Click [Play] if audio doesn't automatically start... ( 0 / 3s ) Skip" at bounding box center [601, 177] width 771 height 27
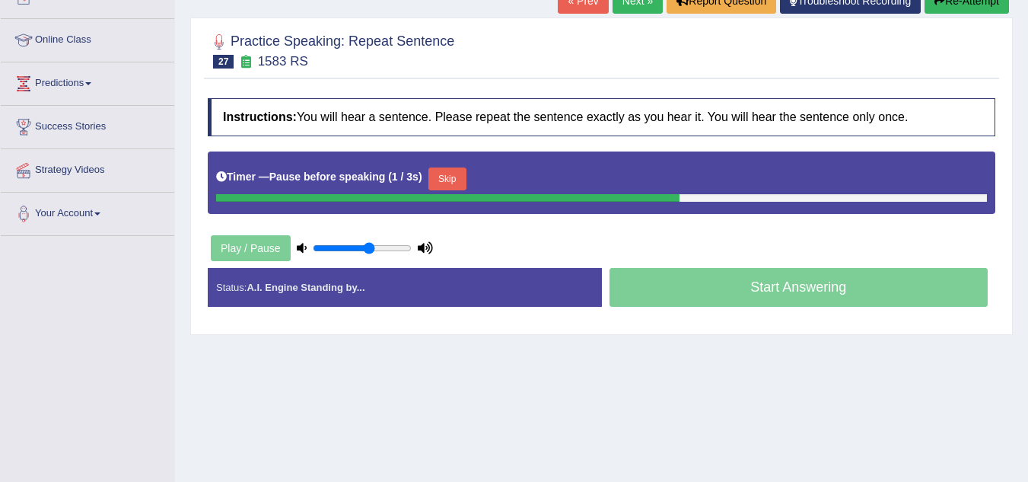
click at [451, 167] on button "Skip" at bounding box center [448, 178] width 38 height 23
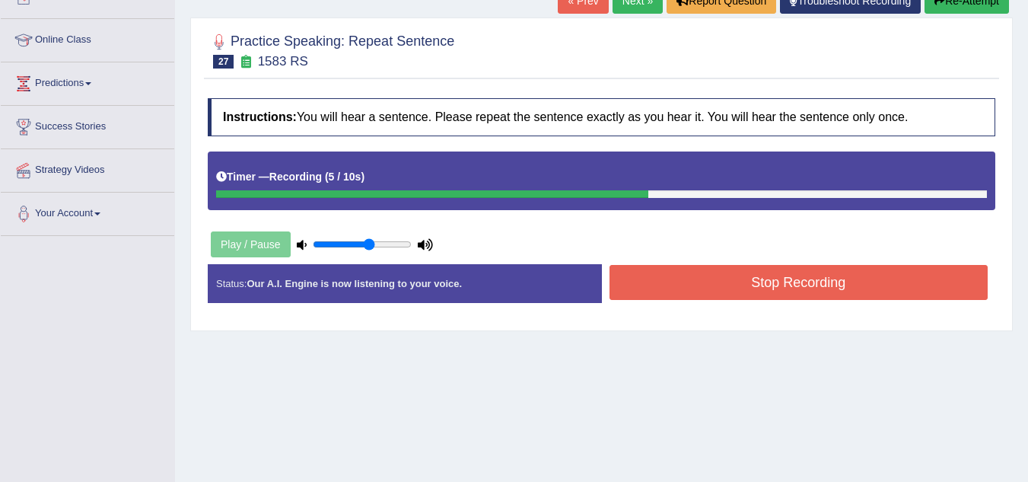
click at [666, 265] on button "Stop Recording" at bounding box center [799, 282] width 379 height 35
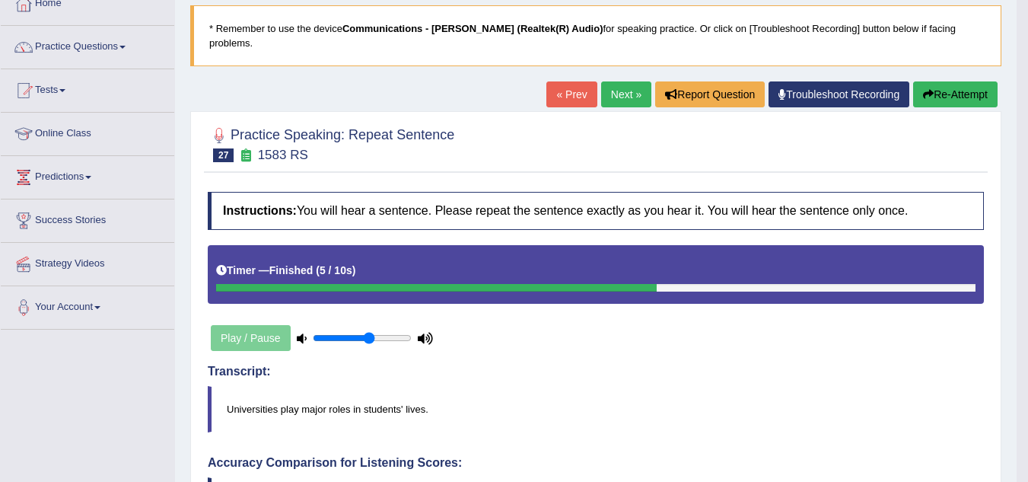
scroll to position [91, 0]
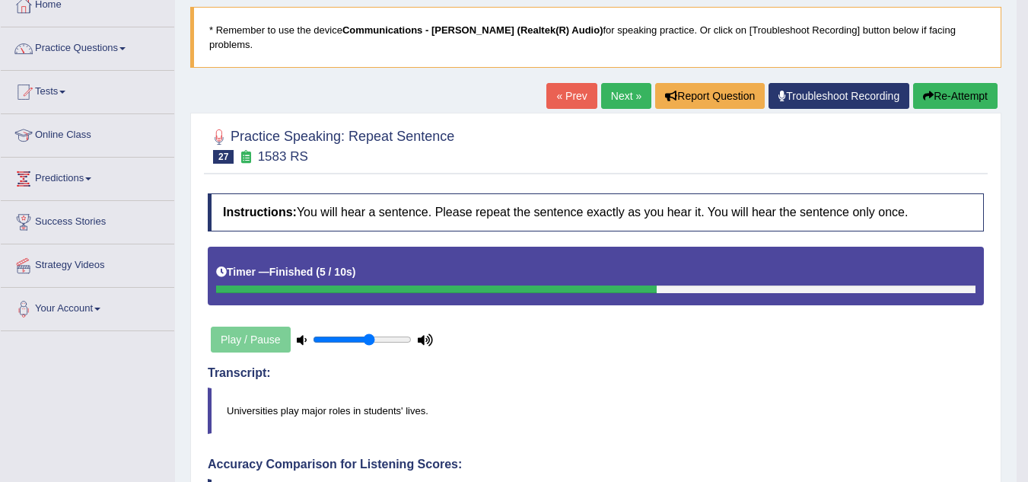
click at [616, 83] on link "Next »" at bounding box center [626, 96] width 50 height 26
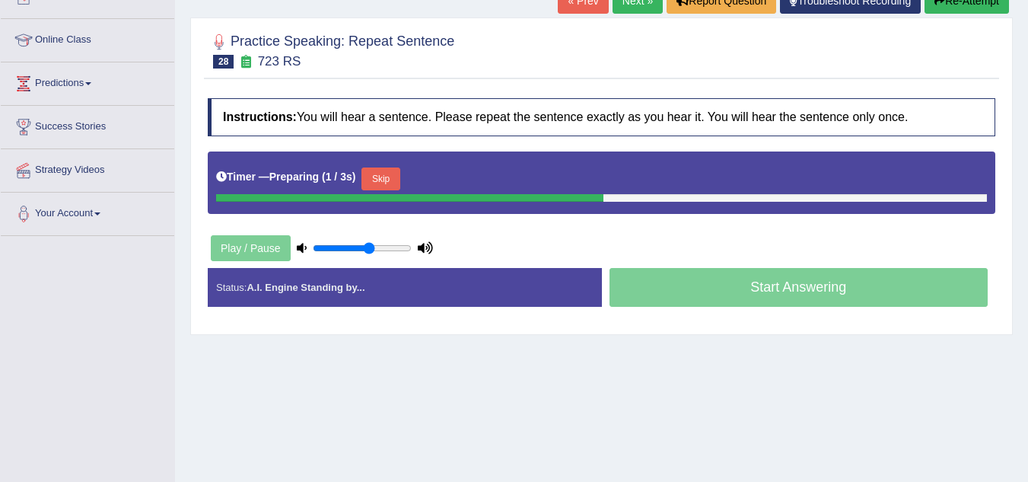
scroll to position [215, 0]
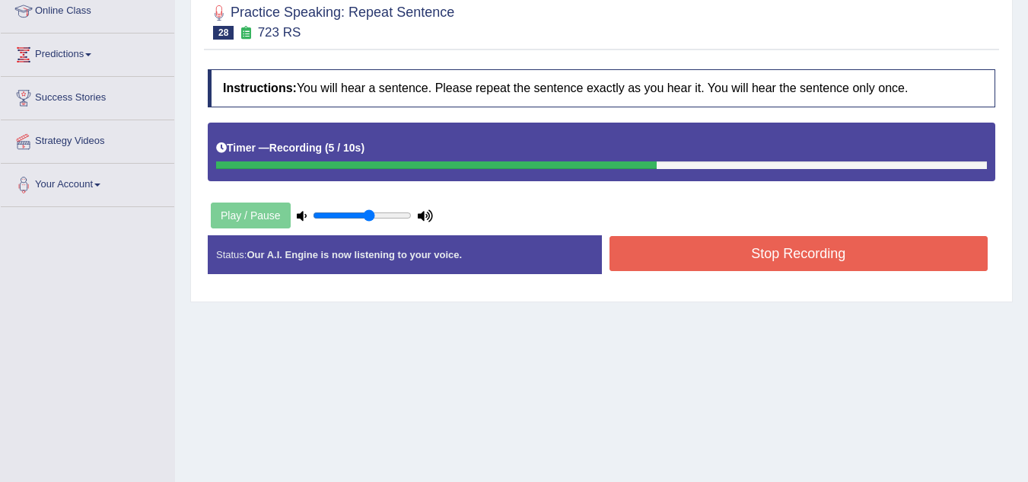
click at [762, 244] on button "Stop Recording" at bounding box center [799, 253] width 379 height 35
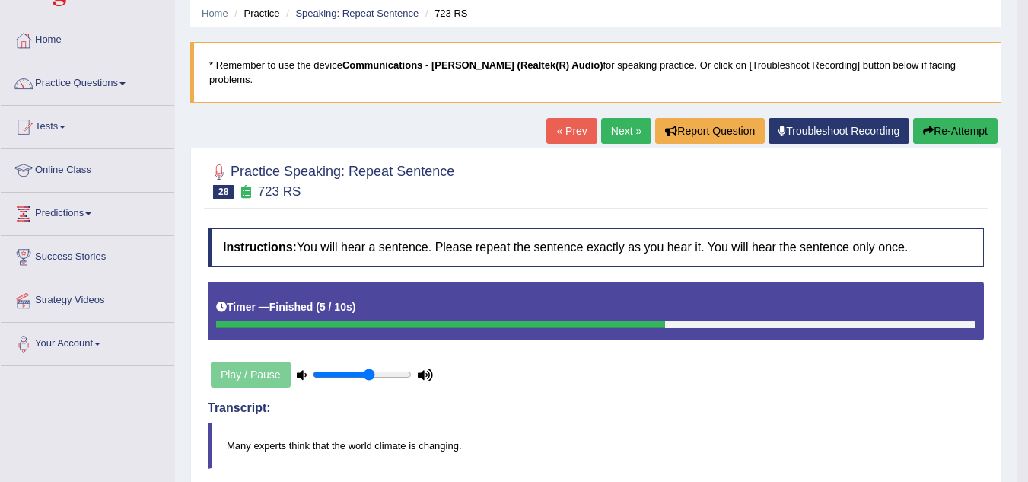
scroll to position [29, 0]
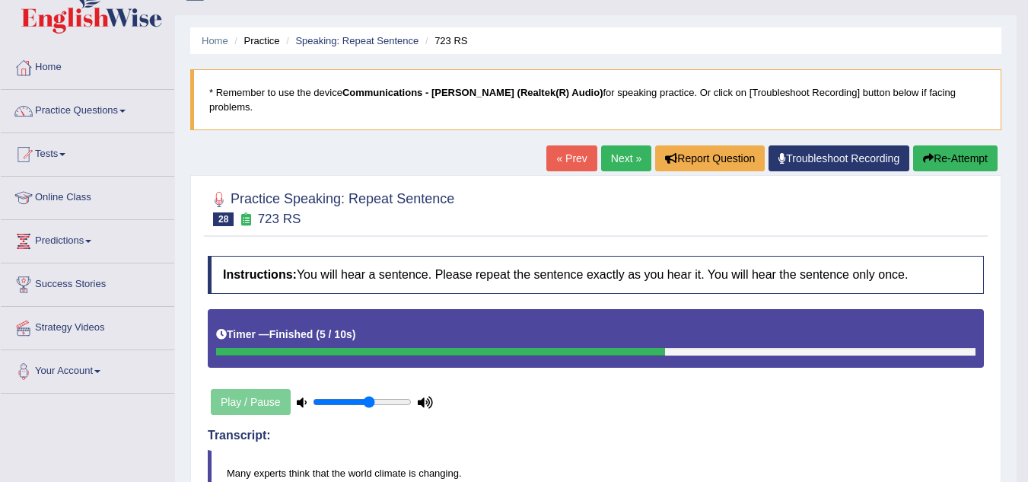
click at [607, 146] on link "Next »" at bounding box center [626, 158] width 50 height 26
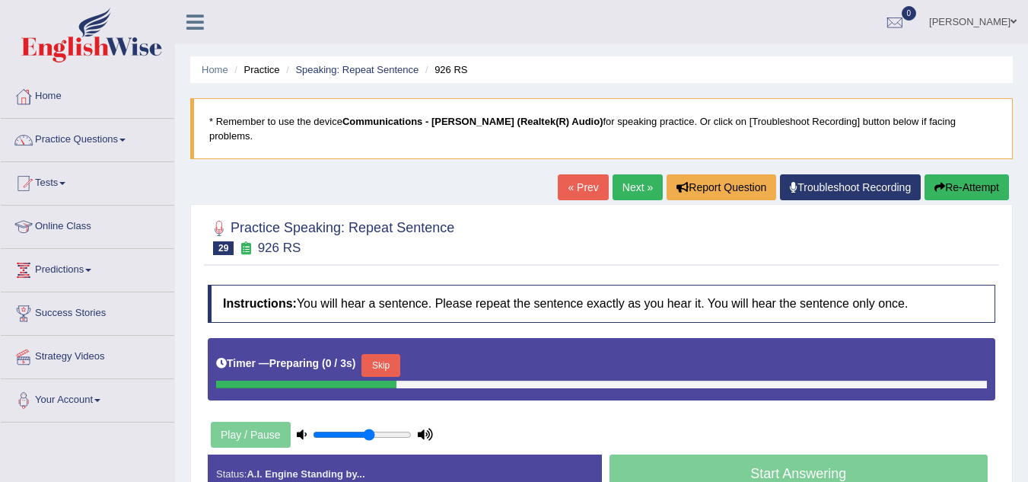
scroll to position [131, 0]
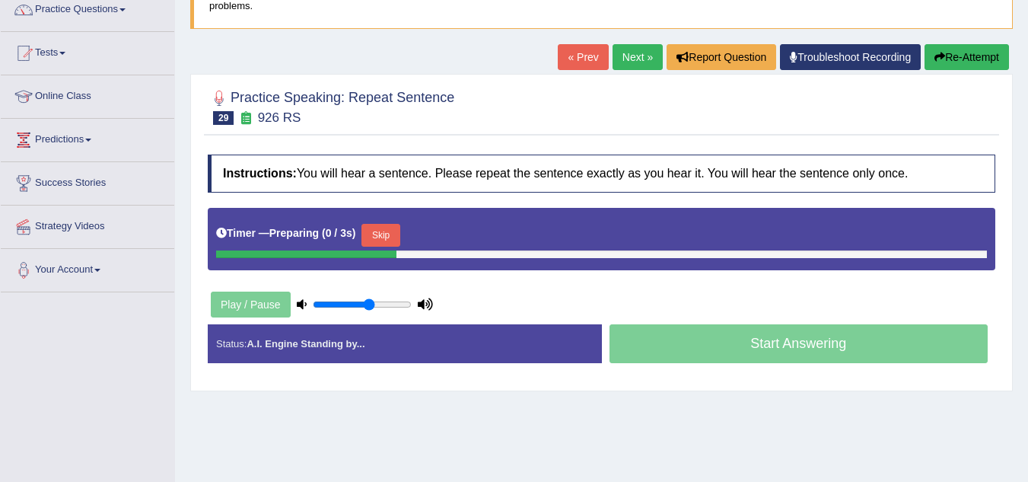
click at [1028, 193] on html "Toggle navigation Home Practice Questions Speaking Practice Read Aloud Repeat S…" at bounding box center [514, 111] width 1028 height 482
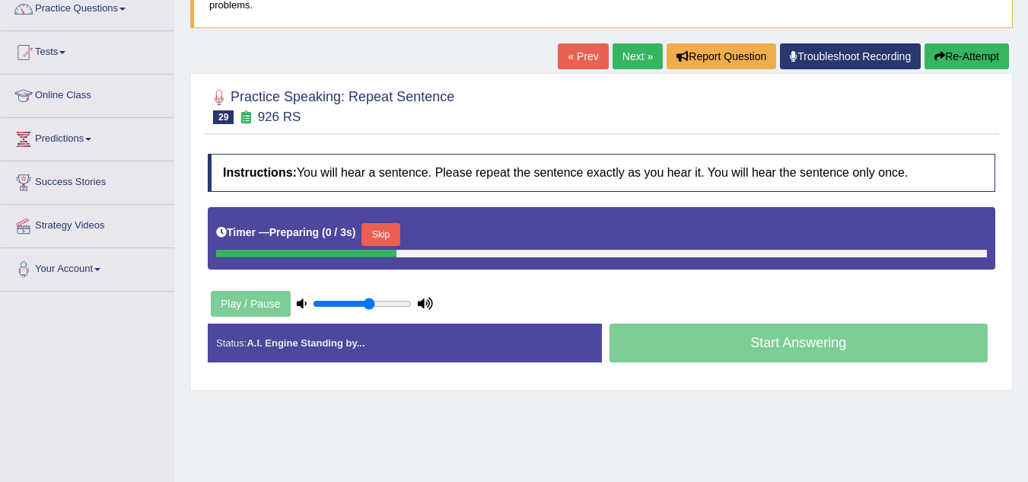
scroll to position [0, 0]
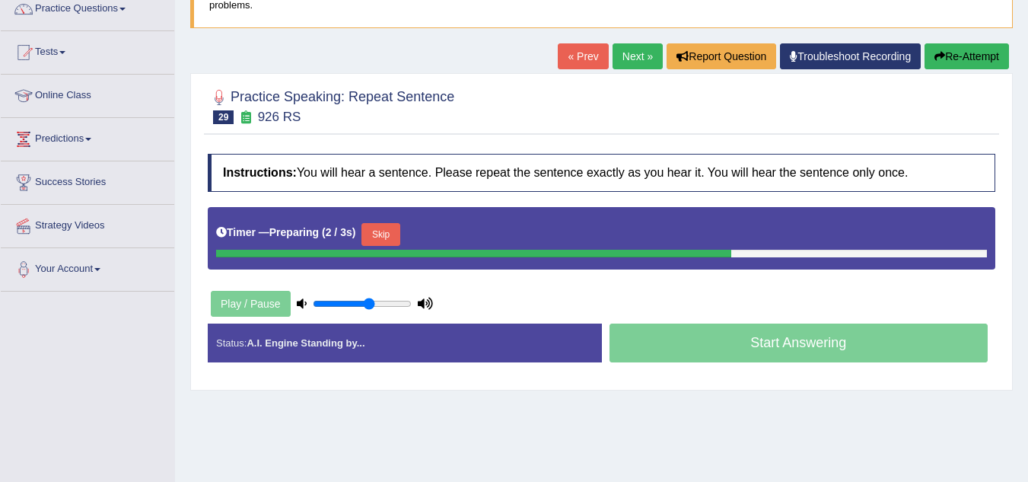
click at [392, 223] on button "Skip" at bounding box center [381, 234] width 38 height 23
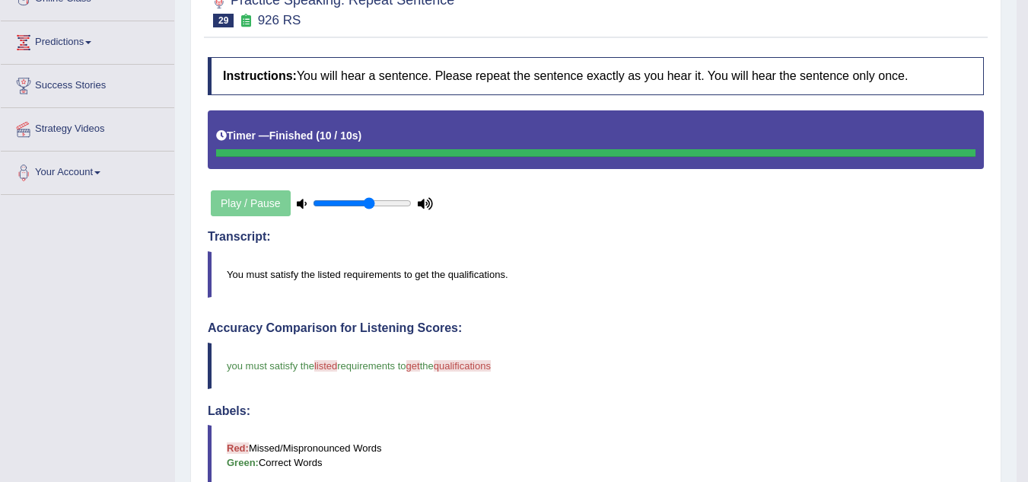
scroll to position [124, 0]
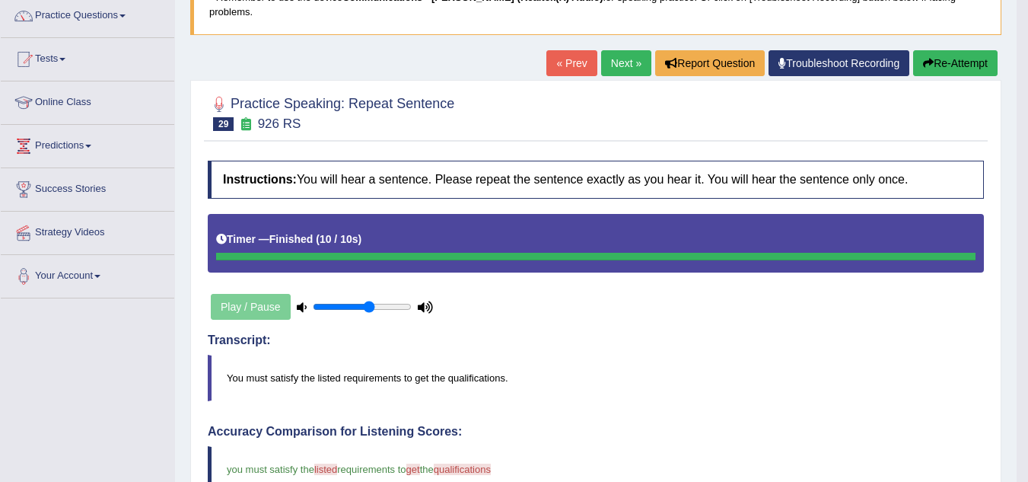
click at [629, 50] on link "Next »" at bounding box center [626, 63] width 50 height 26
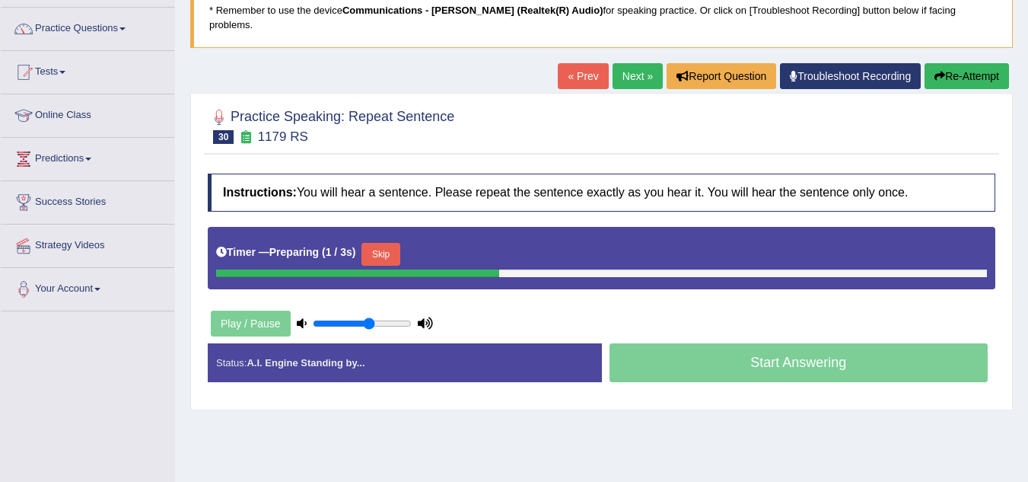
click at [1028, 177] on html "Toggle navigation Home Practice Questions Speaking Practice Read Aloud Repeat S…" at bounding box center [514, 130] width 1028 height 482
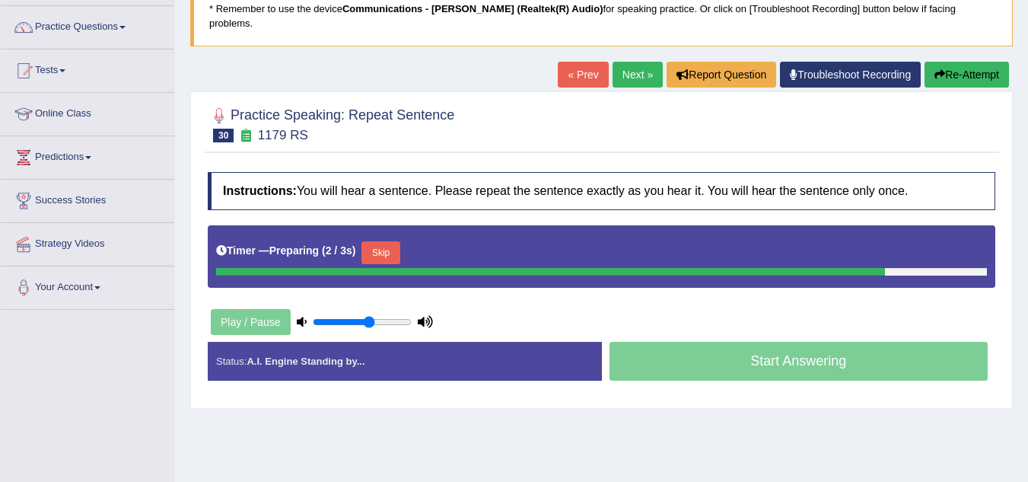
click at [387, 241] on button "Skip" at bounding box center [381, 252] width 38 height 23
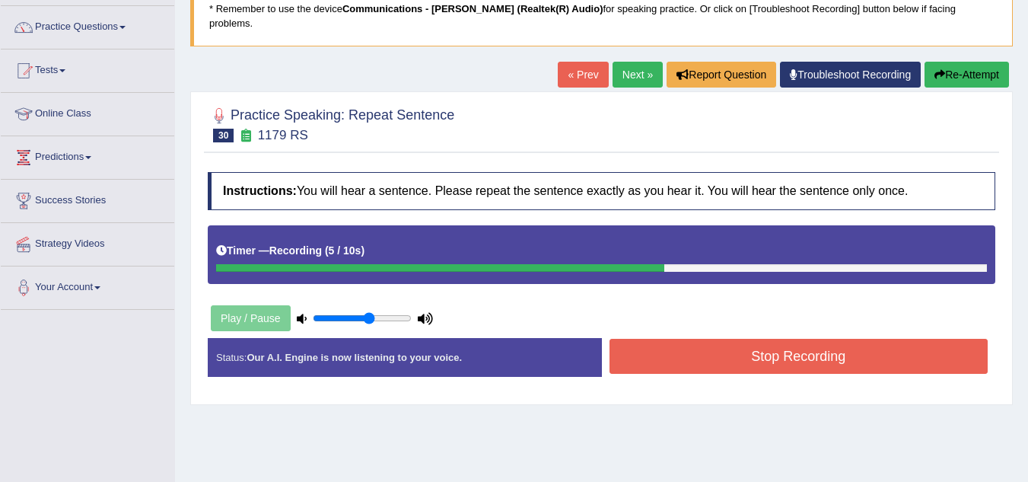
click at [663, 339] on button "Stop Recording" at bounding box center [799, 356] width 379 height 35
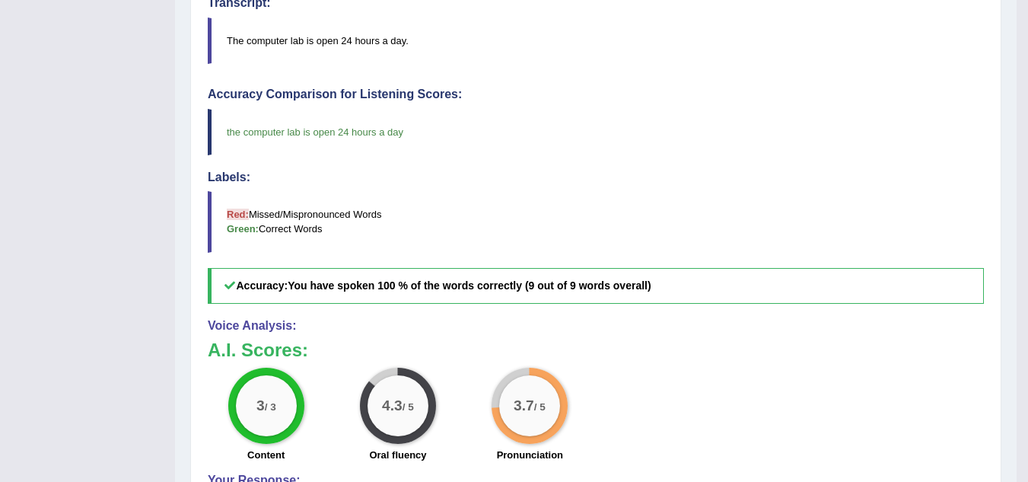
scroll to position [452, 0]
